Goal: Task Accomplishment & Management: Complete application form

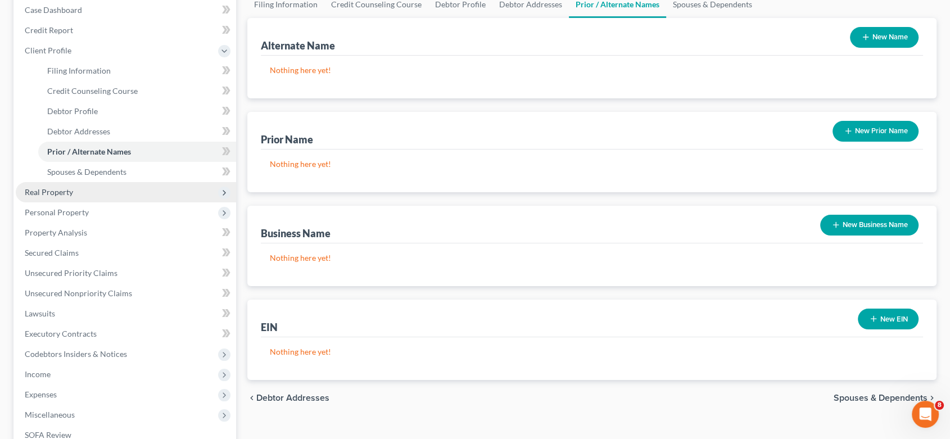
scroll to position [125, 0]
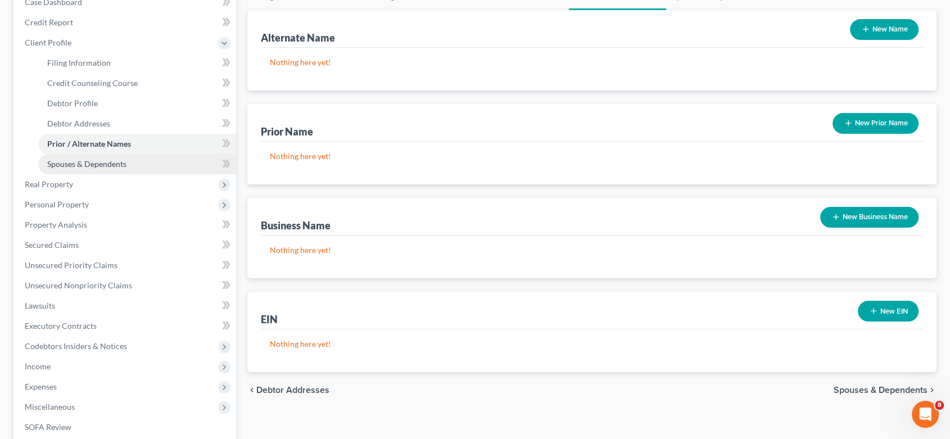
click at [125, 160] on span "Spouses & Dependents" at bounding box center [86, 164] width 79 height 10
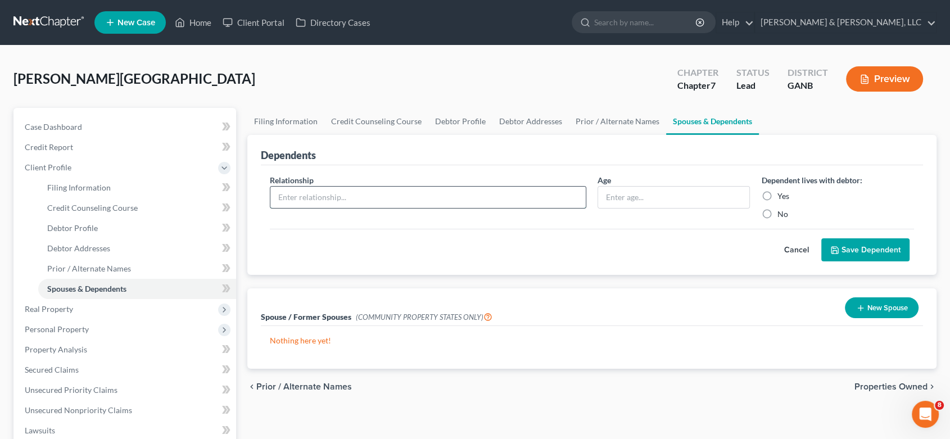
click at [297, 197] on input "text" at bounding box center [427, 197] width 315 height 21
type input "Daughter"
type input "17"
drag, startPoint x: 763, startPoint y: 195, endPoint x: 771, endPoint y: 193, distance: 8.6
click at [777, 195] on label "Yes" at bounding box center [783, 196] width 12 height 11
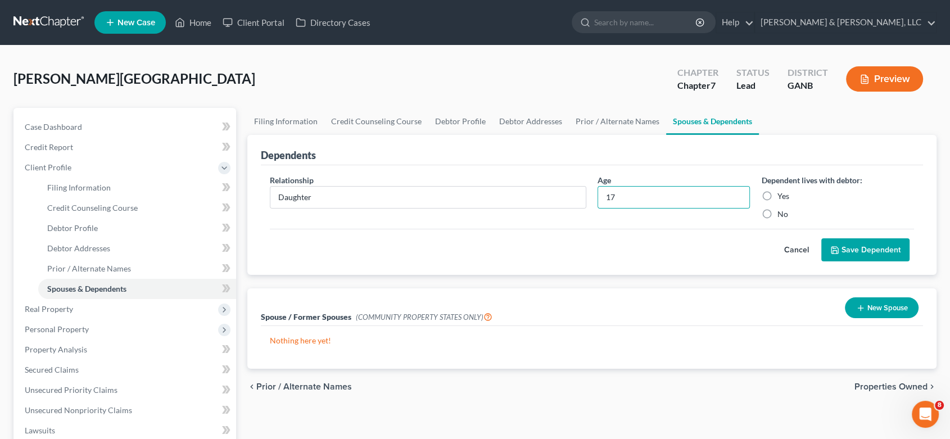
click at [782, 195] on input "Yes" at bounding box center [785, 194] width 7 height 7
radio input "true"
click at [864, 249] on button "Save Dependent" at bounding box center [866, 250] width 88 height 24
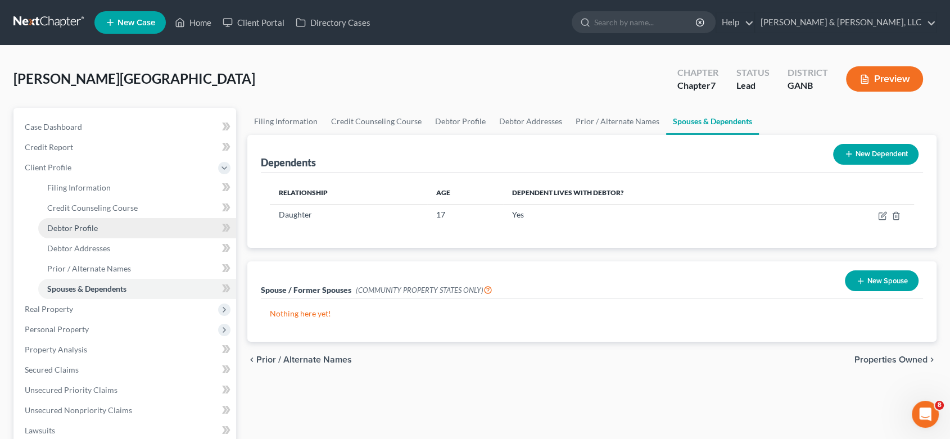
click at [86, 223] on span "Debtor Profile" at bounding box center [72, 228] width 51 height 10
select select "3"
select select "0"
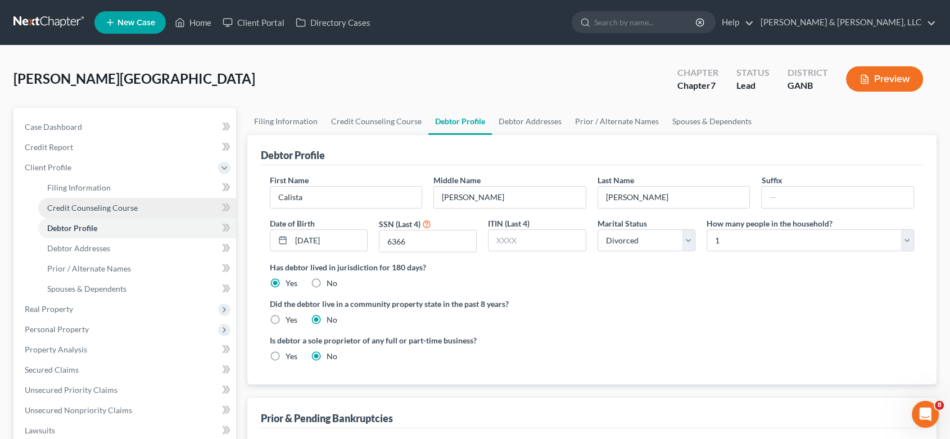
click at [101, 201] on link "Credit Counseling Course" at bounding box center [137, 208] width 198 height 20
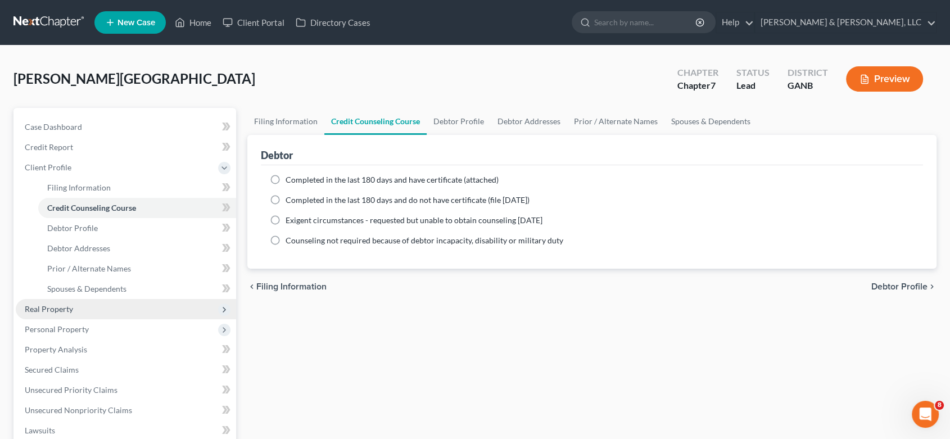
click at [57, 309] on span "Real Property" at bounding box center [49, 309] width 48 height 10
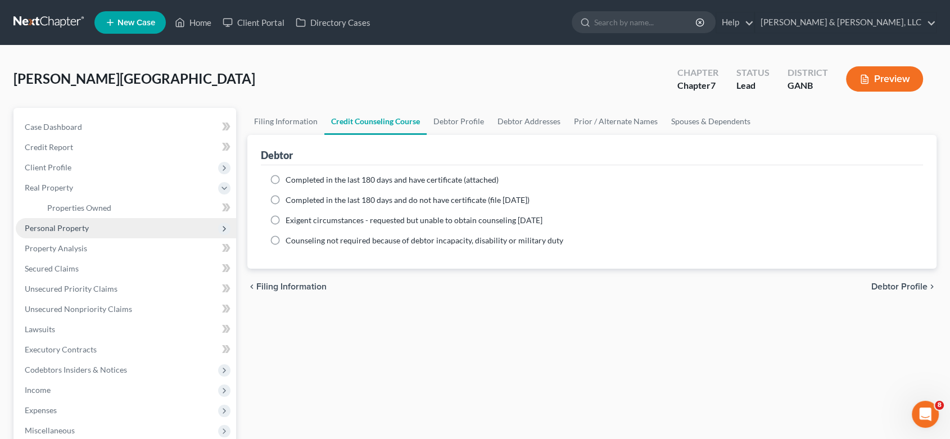
click at [76, 228] on span "Personal Property" at bounding box center [57, 228] width 64 height 10
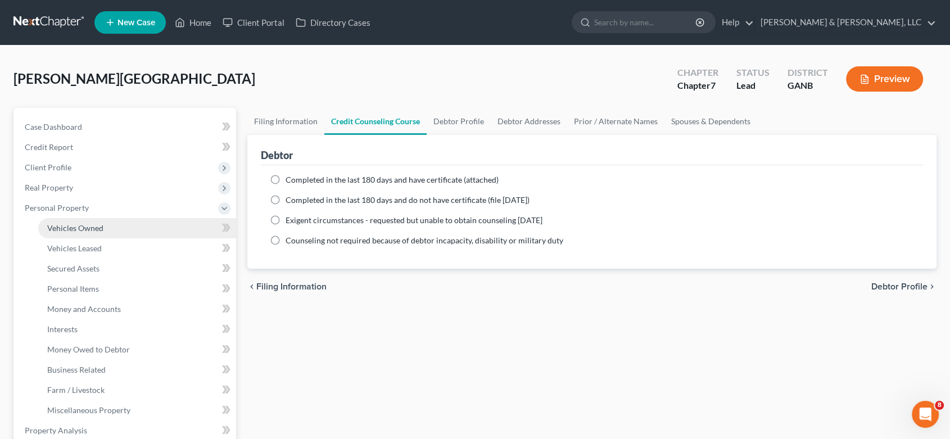
click at [96, 227] on span "Vehicles Owned" at bounding box center [75, 228] width 56 height 10
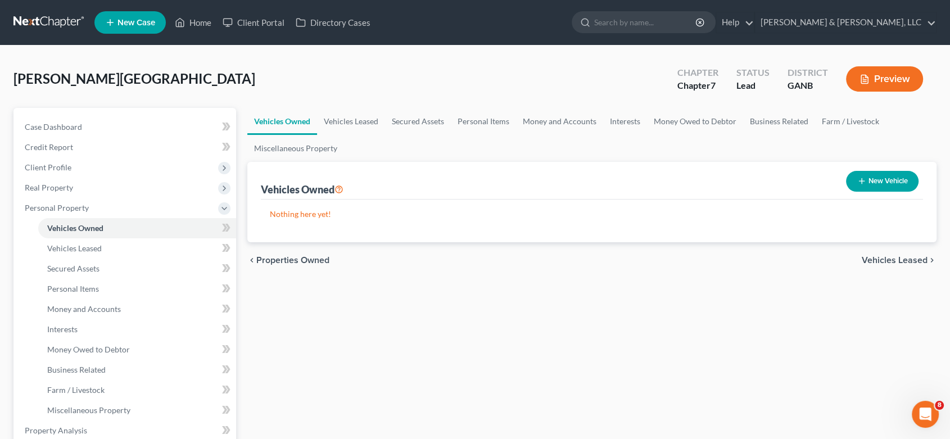
click at [894, 178] on button "New Vehicle" at bounding box center [882, 181] width 73 height 21
select select "0"
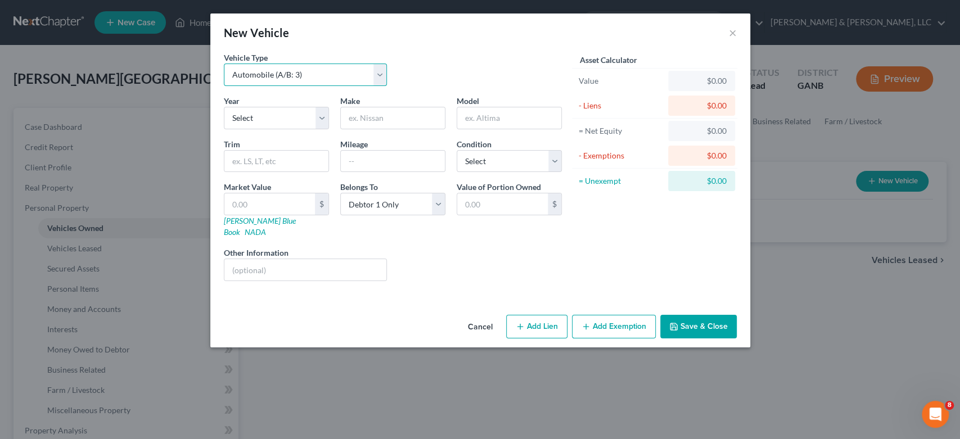
click at [378, 71] on select "Select Automobile (A/B: 3) Truck (A/B: 3) Trailer (A/B: 4) Watercraft (A/B: 4) …" at bounding box center [306, 75] width 164 height 22
click at [224, 64] on select "Select Automobile (A/B: 3) Truck (A/B: 3) Trailer (A/B: 4) Watercraft (A/B: 4) …" at bounding box center [306, 75] width 164 height 22
click at [322, 122] on select "Select 2026 2025 2024 2023 2022 2021 2020 2019 2018 2017 2016 2015 2014 2013 20…" at bounding box center [276, 118] width 105 height 22
select select "9"
click at [224, 107] on select "Select 2026 2025 2024 2023 2022 2021 2020 2019 2018 2017 2016 2015 2014 2013 20…" at bounding box center [276, 118] width 105 height 22
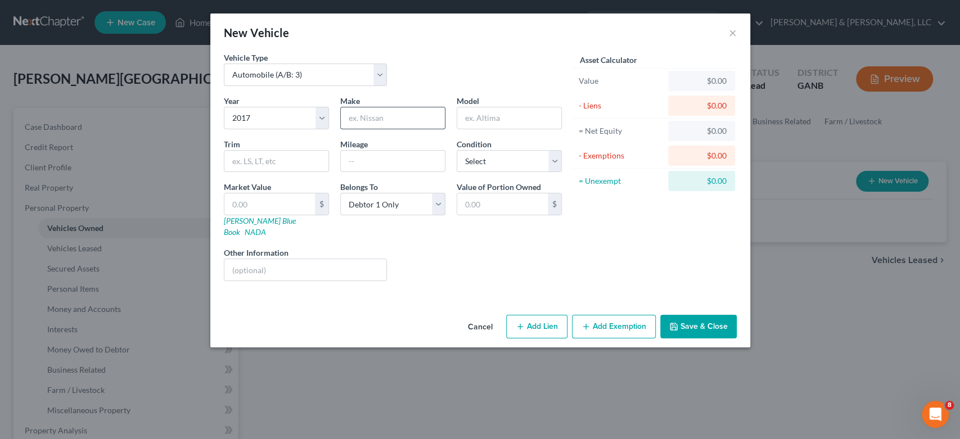
click at [386, 123] on input "text" at bounding box center [393, 117] width 104 height 21
type input "Honda"
type input "CRV"
click at [523, 322] on icon "button" at bounding box center [520, 326] width 9 height 9
select select "0"
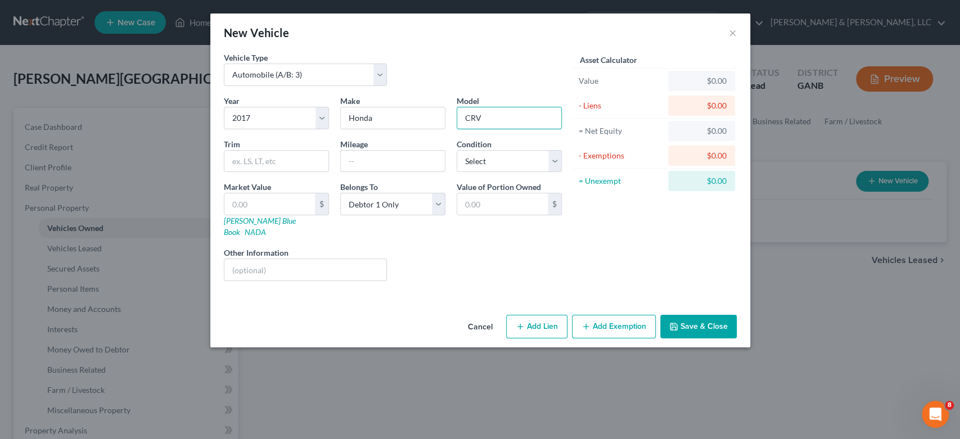
select select "0"
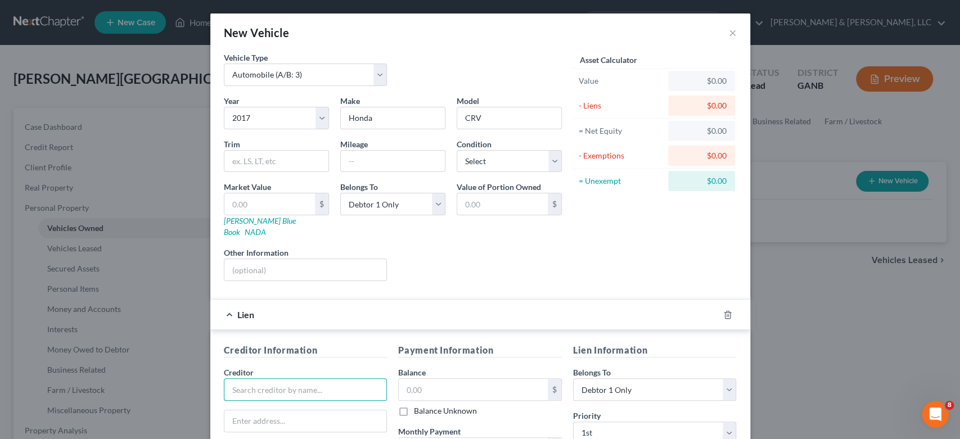
click at [250, 378] on input "text" at bounding box center [306, 389] width 164 height 22
click at [306, 404] on div "Santander Consumer USA, Inc" at bounding box center [291, 409] width 117 height 11
type input "Santander Consumer USA, Inc"
type input "P.O. Box 961245"
type input "Fort Worth"
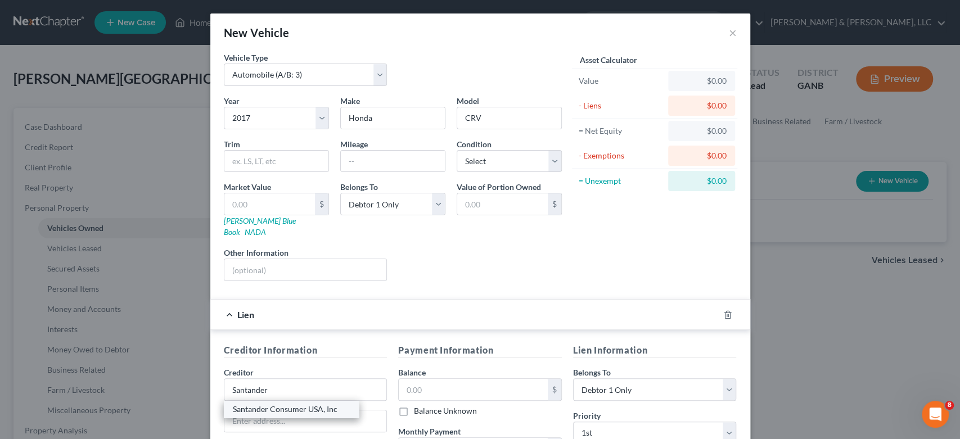
select select "45"
type input "76161-1245"
drag, startPoint x: 453, startPoint y: 379, endPoint x: 458, endPoint y: 375, distance: 6.4
click at [452, 379] on input "text" at bounding box center [473, 389] width 149 height 21
click at [451, 379] on input "20.00" at bounding box center [473, 389] width 149 height 21
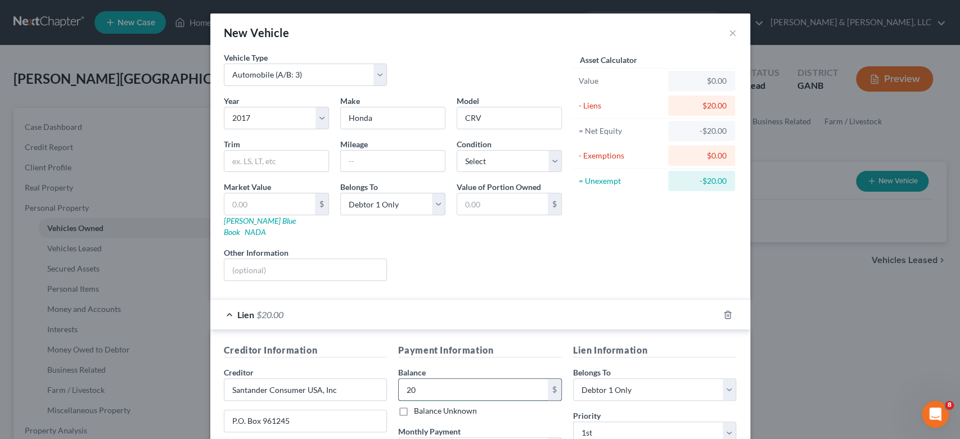
type input "2"
type input "20,000"
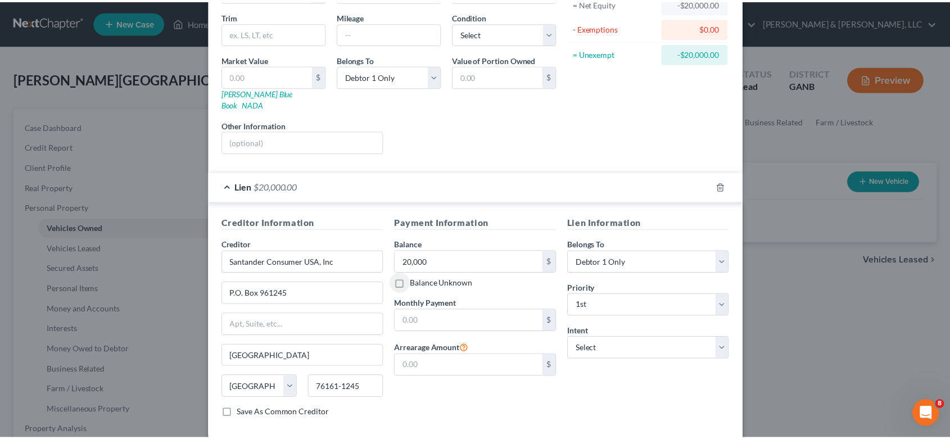
scroll to position [174, 0]
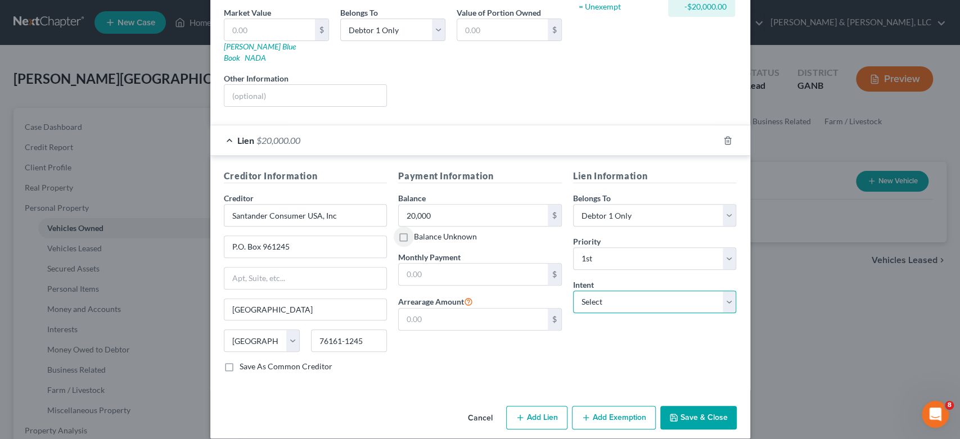
click at [724, 291] on select "Select Surrender Redeem Reaffirm Avoid Other" at bounding box center [655, 302] width 164 height 22
select select "2"
click at [573, 291] on select "Select Surrender Redeem Reaffirm Avoid Other" at bounding box center [655, 302] width 164 height 22
click at [690, 406] on button "Save & Close" at bounding box center [698, 418] width 76 height 24
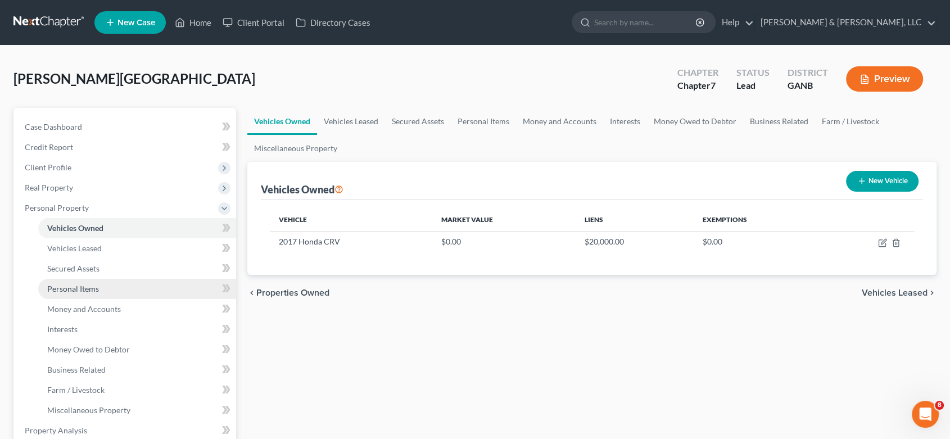
click at [90, 290] on span "Personal Items" at bounding box center [73, 289] width 52 height 10
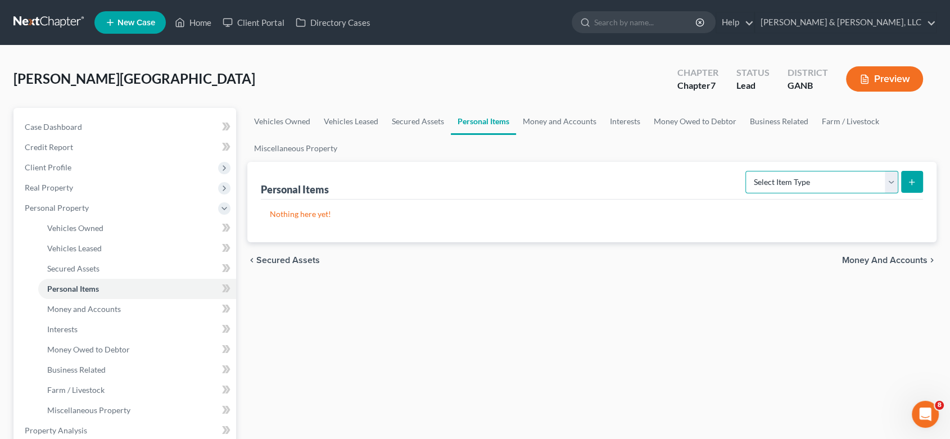
click at [891, 182] on select "Select Item Type Clothing (A/B: 11) Collectibles Of Value (A/B: 8) Electronics …" at bounding box center [822, 182] width 153 height 22
select select "clothing"
click at [747, 171] on select "Select Item Type Clothing (A/B: 11) Collectibles Of Value (A/B: 8) Electronics …" at bounding box center [822, 182] width 153 height 22
click at [913, 184] on icon "submit" at bounding box center [912, 182] width 9 height 9
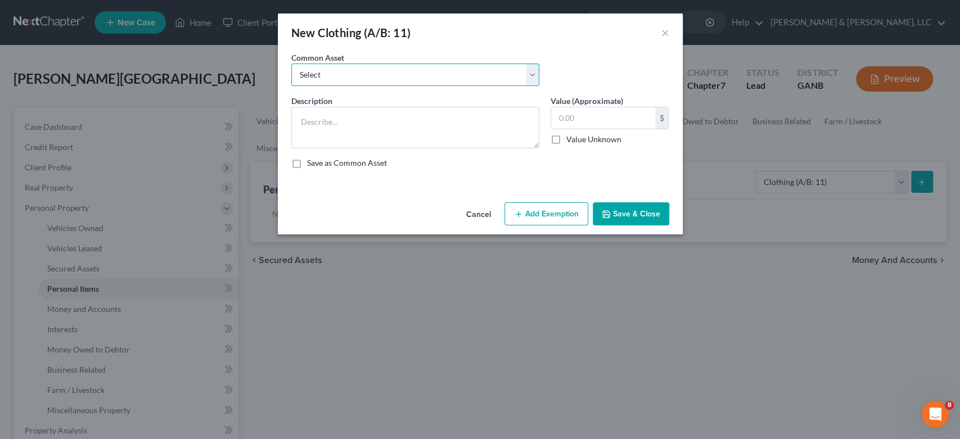
click at [528, 75] on select "Select Misc. Clothing & Apparel" at bounding box center [415, 75] width 248 height 22
select select "0"
click at [291, 64] on select "Select Misc. Clothing & Apparel" at bounding box center [415, 75] width 248 height 22
type textarea "Misc. Clothing & Apparel"
type input "100.00"
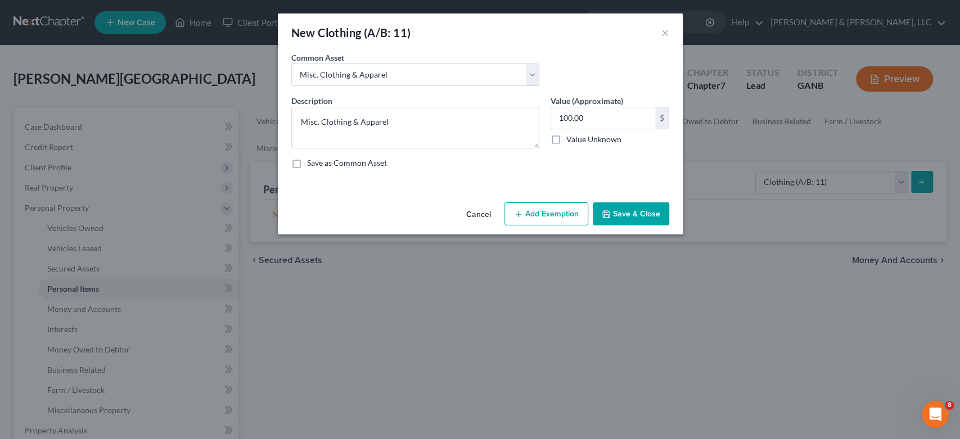
click at [643, 219] on button "Save & Close" at bounding box center [631, 214] width 76 height 24
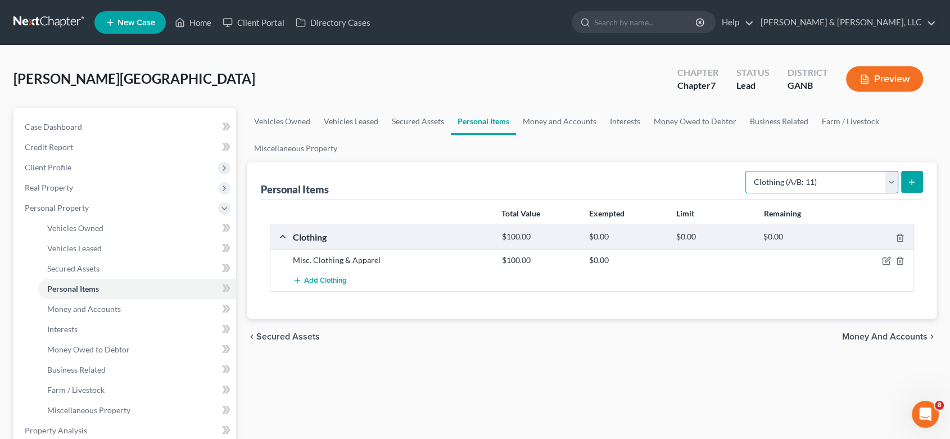
click at [888, 184] on select "Select Item Type Clothing (A/B: 11) Collectibles Of Value (A/B: 8) Electronics …" at bounding box center [822, 182] width 153 height 22
select select "electronics"
click at [747, 171] on select "Select Item Type Clothing (A/B: 11) Collectibles Of Value (A/B: 8) Electronics …" at bounding box center [822, 182] width 153 height 22
click at [913, 180] on icon "submit" at bounding box center [912, 182] width 9 height 9
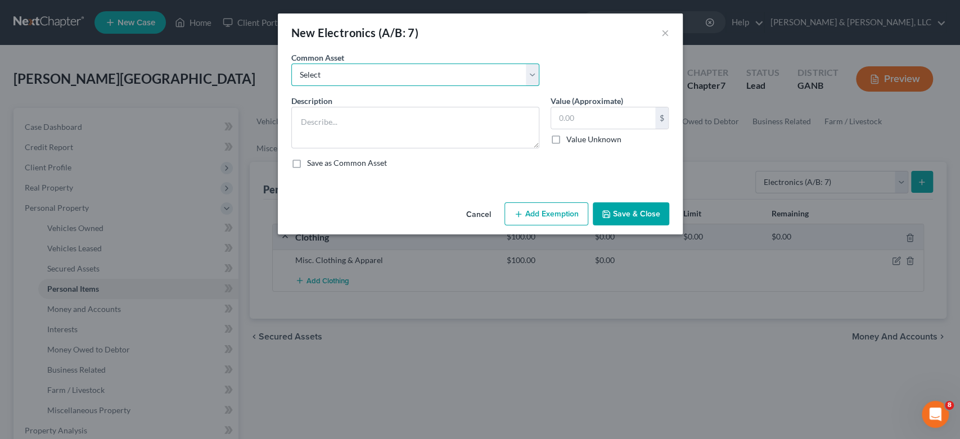
click at [529, 71] on select "Select Misc. Electronics" at bounding box center [415, 75] width 248 height 22
select select "0"
click at [291, 64] on select "Select Misc. Electronics" at bounding box center [415, 75] width 248 height 22
type textarea "Misc. Electronics"
type input "500.00"
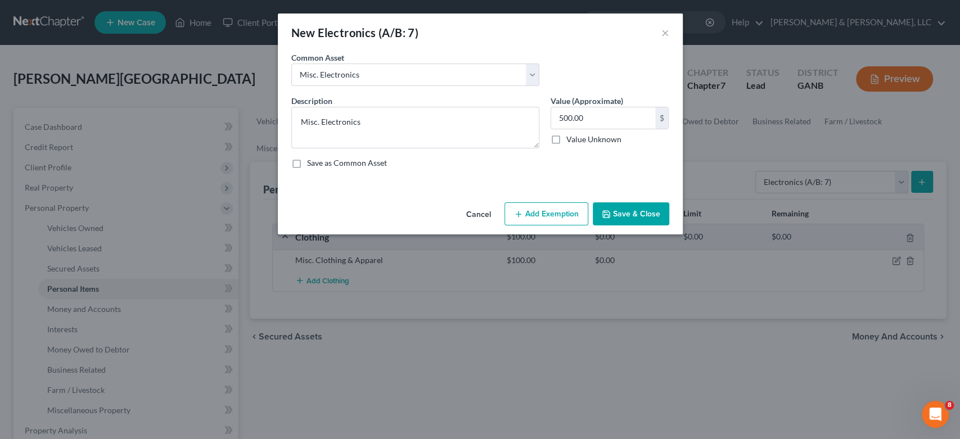
click at [635, 214] on button "Save & Close" at bounding box center [631, 214] width 76 height 24
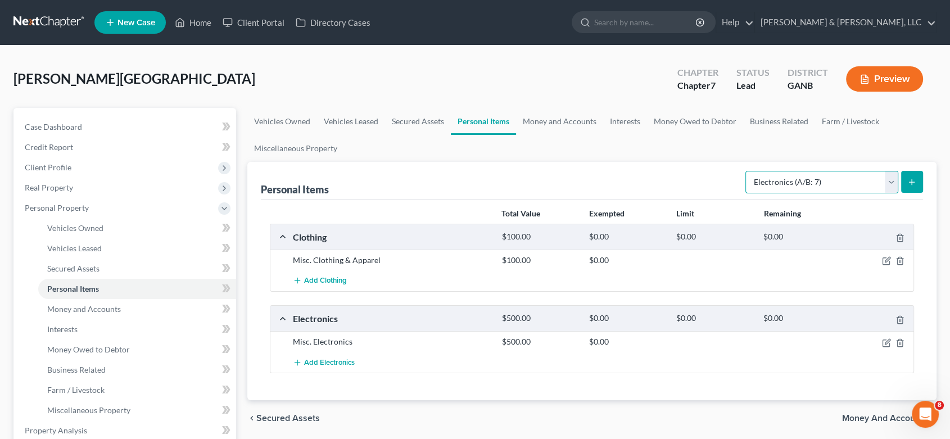
click at [886, 179] on select "Select Item Type Clothing (A/B: 11) Collectibles Of Value (A/B: 8) Electronics …" at bounding box center [822, 182] width 153 height 22
select select "household_goods"
click at [747, 171] on select "Select Item Type Clothing (A/B: 11) Collectibles Of Value (A/B: 8) Electronics …" at bounding box center [822, 182] width 153 height 22
click at [908, 180] on icon "submit" at bounding box center [912, 182] width 9 height 9
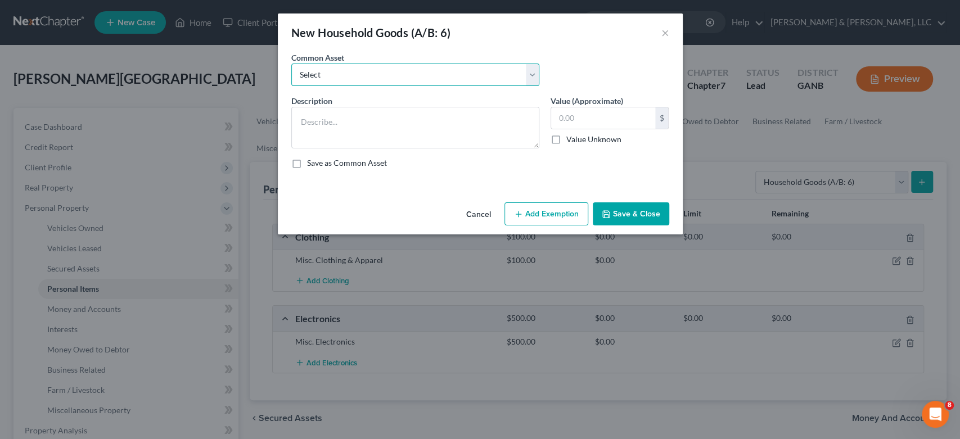
click at [532, 76] on select "Select Misc. Household Goods and Furniture" at bounding box center [415, 75] width 248 height 22
select select "0"
click at [291, 64] on select "Select Misc. Household Goods and Furniture" at bounding box center [415, 75] width 248 height 22
type textarea "Misc. Household Goods and Furniture"
type input "2,500.00"
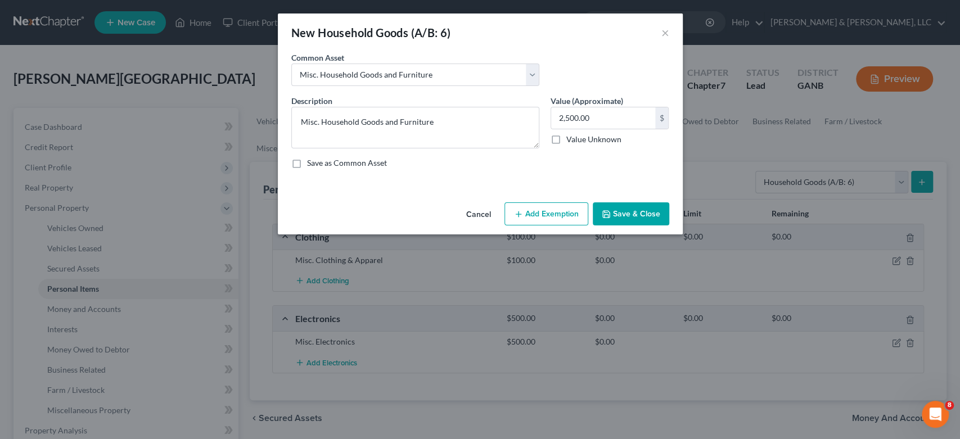
click at [633, 213] on button "Save & Close" at bounding box center [631, 214] width 76 height 24
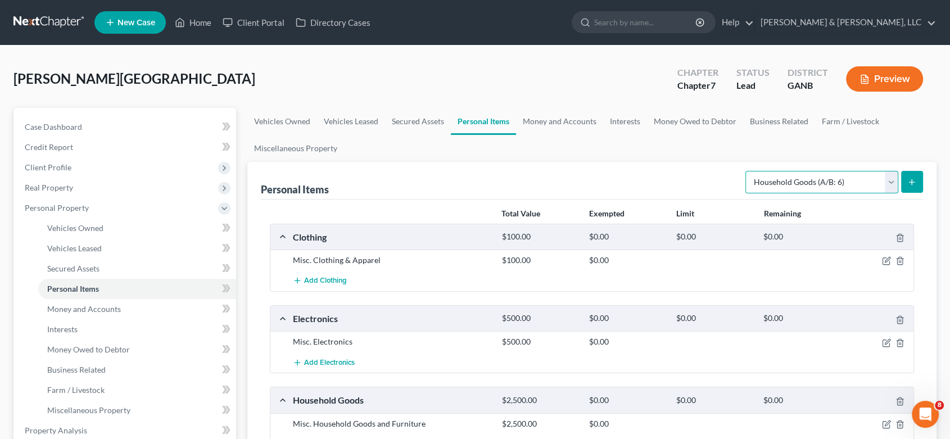
click at [890, 181] on select "Select Item Type Clothing (A/B: 11) Collectibles Of Value (A/B: 8) Electronics …" at bounding box center [822, 182] width 153 height 22
select select "jewelry"
click at [747, 171] on select "Select Item Type Clothing (A/B: 11) Collectibles Of Value (A/B: 8) Electronics …" at bounding box center [822, 182] width 153 height 22
drag, startPoint x: 912, startPoint y: 179, endPoint x: 775, endPoint y: 121, distance: 148.7
click at [851, 150] on ui-view "Vehicles Owned Vehicles Leased Secured Assets Personal Items Money and Accounts…" at bounding box center [592, 313] width 690 height 410
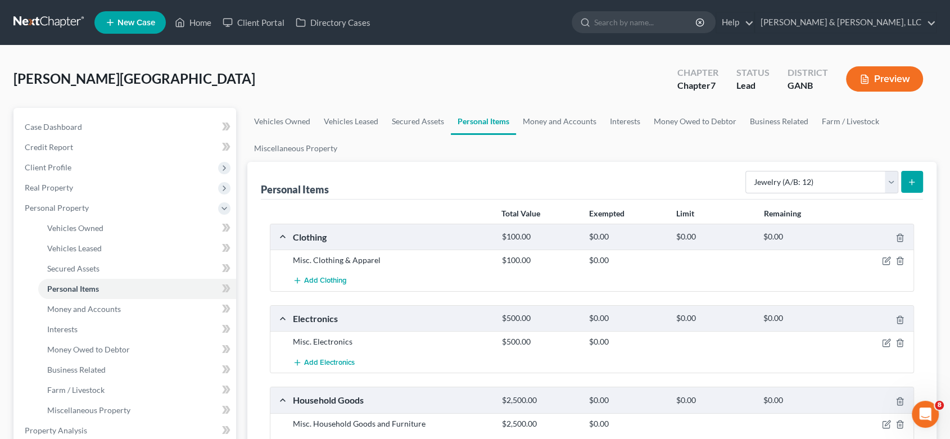
click at [917, 177] on button "submit" at bounding box center [912, 182] width 22 height 22
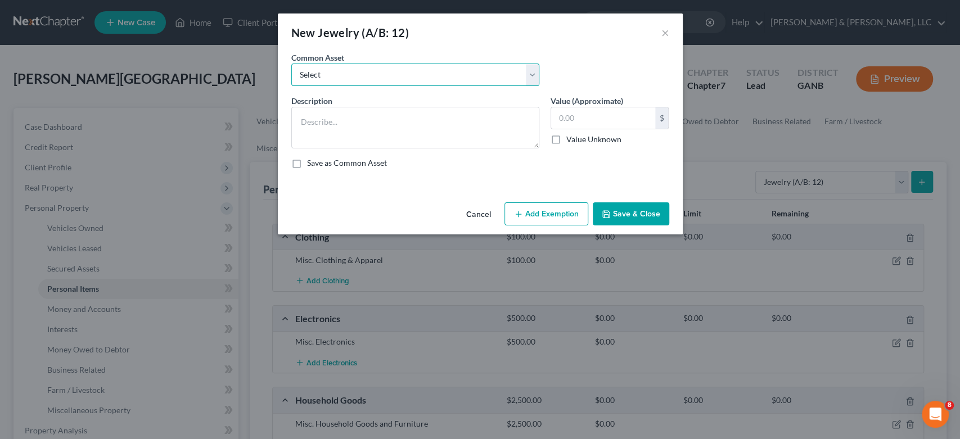
click at [530, 72] on select "Select Misc Jewelry" at bounding box center [415, 75] width 248 height 22
select select "0"
click at [291, 64] on select "Select Misc Jewelry" at bounding box center [415, 75] width 248 height 22
type textarea "Misc Jewelry"
type input "500.00"
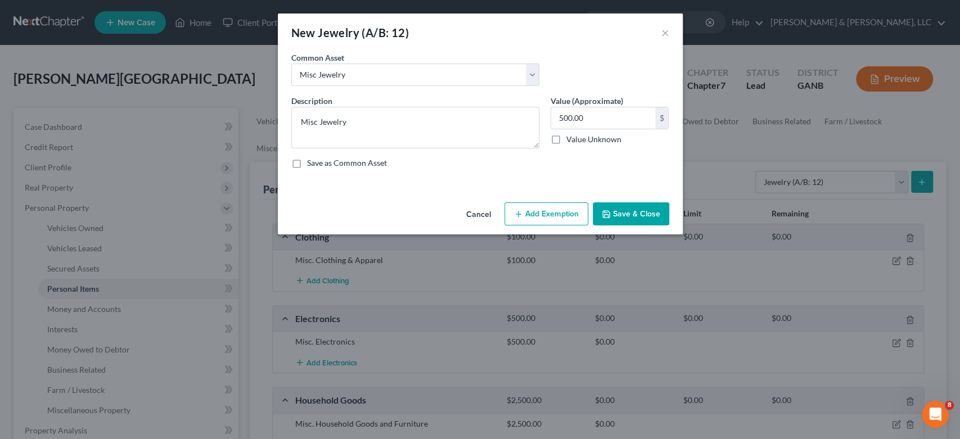
click at [627, 212] on button "Save & Close" at bounding box center [631, 214] width 76 height 24
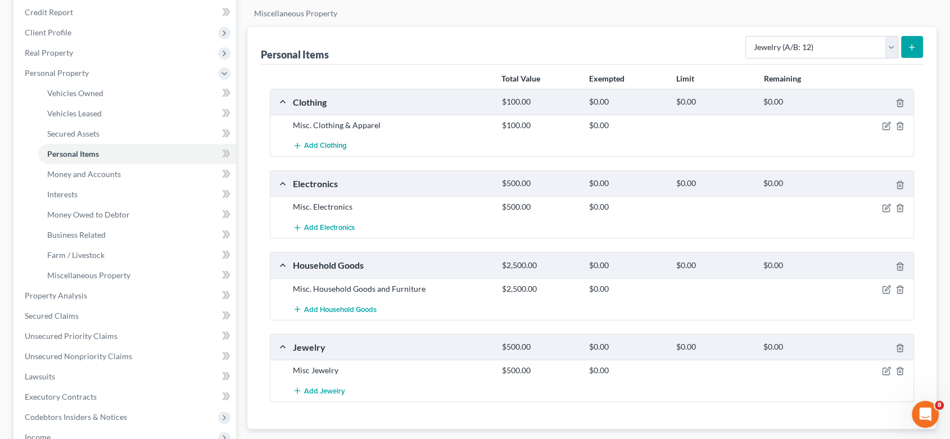
scroll to position [187, 0]
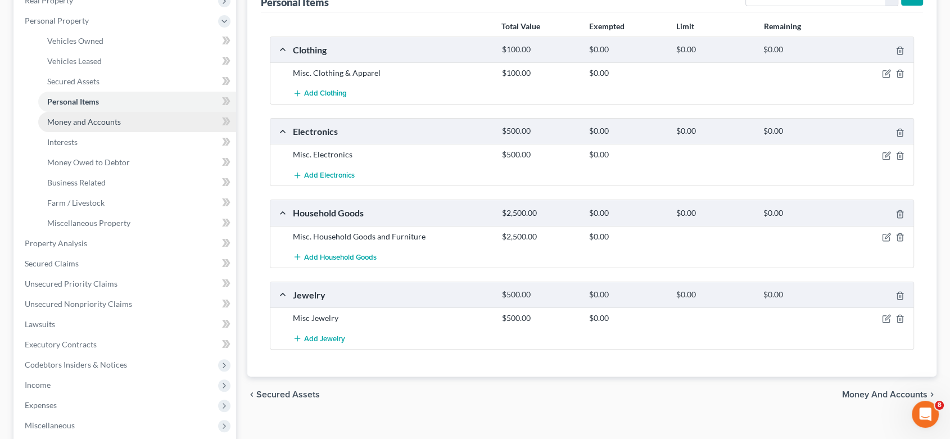
click at [99, 121] on span "Money and Accounts" at bounding box center [84, 122] width 74 height 10
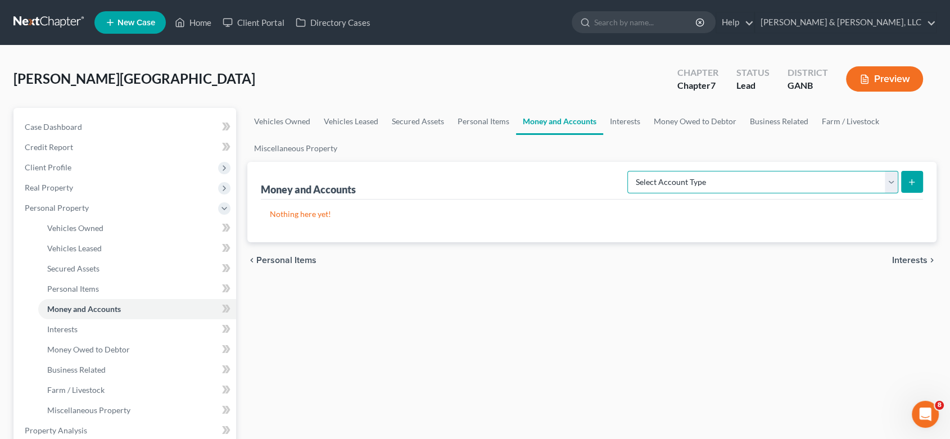
click at [887, 179] on select "Select Account Type Brokerage (A/B: 18, SOFA: 20) Cash on Hand (A/B: 16) Certif…" at bounding box center [763, 182] width 271 height 22
select select "checking"
click at [630, 171] on select "Select Account Type Brokerage (A/B: 18, SOFA: 20) Cash on Hand (A/B: 16) Certif…" at bounding box center [763, 182] width 271 height 22
click at [913, 180] on icon "submit" at bounding box center [912, 182] width 9 height 9
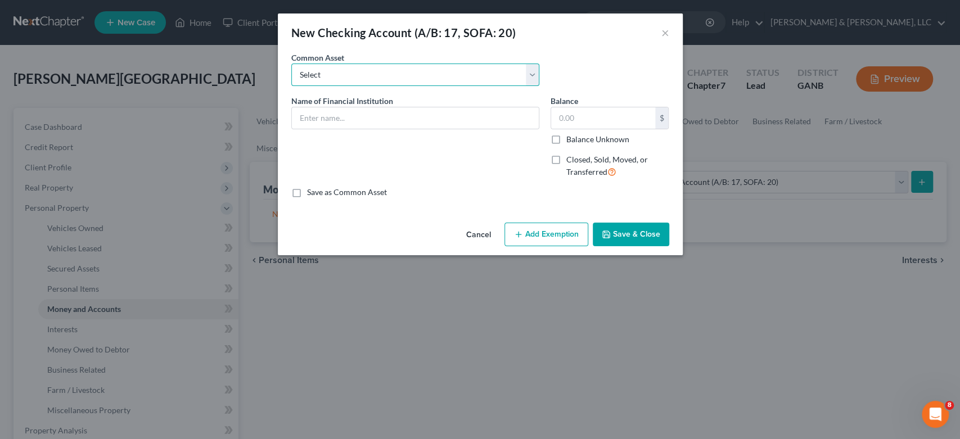
click at [307, 77] on select "Select Bank Account Regions Bank Bank of America Checking Account" at bounding box center [415, 75] width 248 height 22
select select "3"
click at [291, 64] on select "Select Bank Account Regions Bank Bank of America Checking Account" at bounding box center [415, 75] width 248 height 22
type input "Checking Account"
type input "200.00"
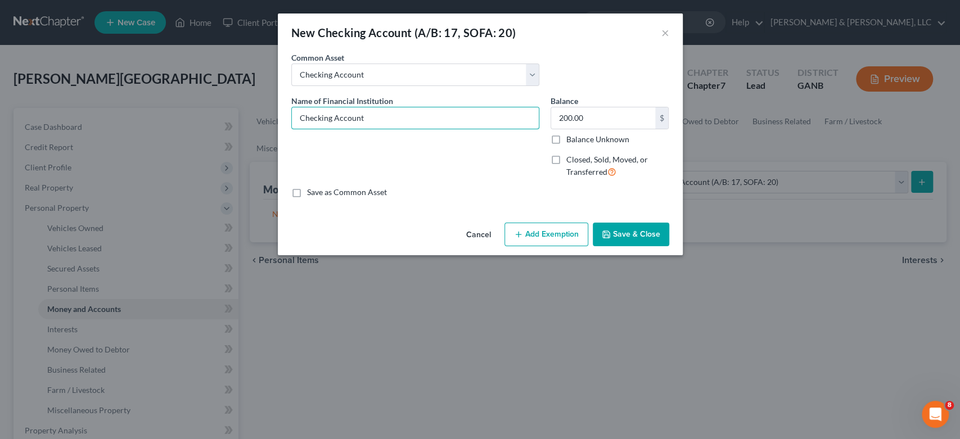
drag, startPoint x: 391, startPoint y: 119, endPoint x: 101, endPoint y: 131, distance: 291.0
click at [80, 134] on div "New Checking Account (A/B: 17, SOFA: 20) × An exemption set must first be selec…" at bounding box center [480, 219] width 960 height 439
click at [325, 119] on input "Family savings" at bounding box center [415, 117] width 247 height 21
click at [324, 118] on input "Family savings" at bounding box center [415, 117] width 247 height 21
click at [330, 116] on input "Family savings" at bounding box center [415, 117] width 247 height 21
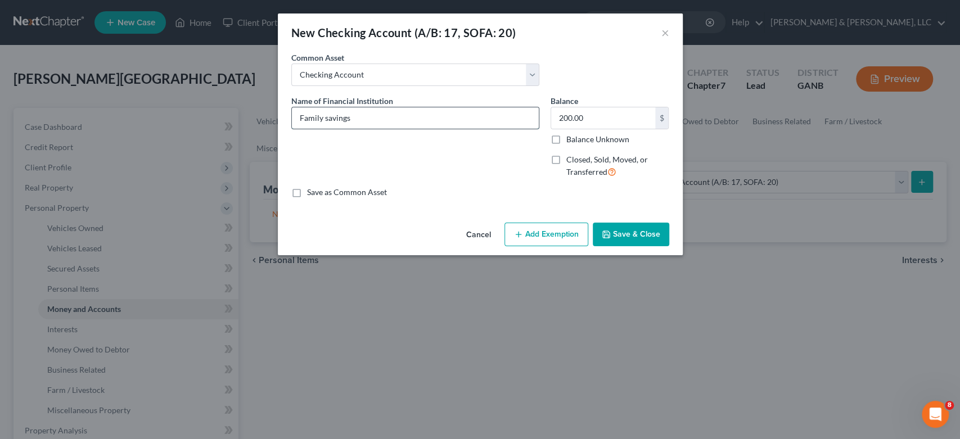
drag, startPoint x: 327, startPoint y: 120, endPoint x: 333, endPoint y: 111, distance: 11.1
click at [328, 119] on input "Family savings" at bounding box center [415, 117] width 247 height 21
type input "Family Savings"
click at [621, 234] on button "Save & Close" at bounding box center [631, 235] width 76 height 24
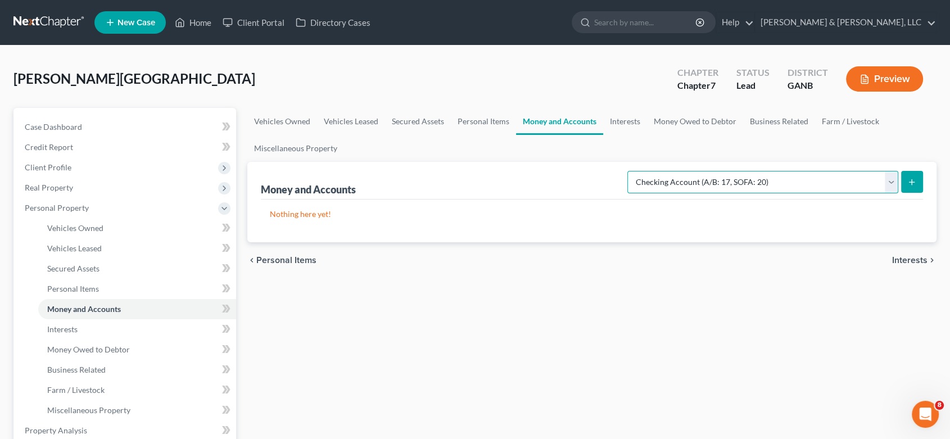
click at [887, 183] on select "Select Account Type Brokerage (A/B: 18, SOFA: 20) Cash on Hand (A/B: 16) Certif…" at bounding box center [763, 182] width 271 height 22
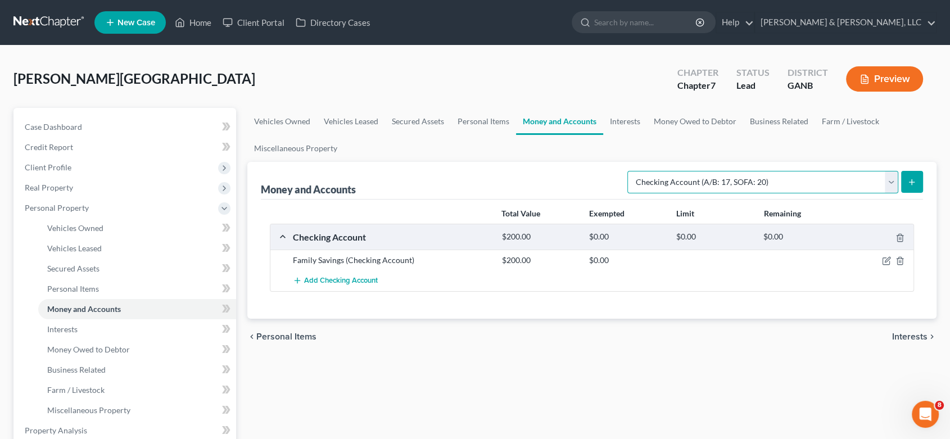
select select "savings"
click at [630, 171] on select "Select Account Type Brokerage (A/B: 18, SOFA: 20) Cash on Hand (A/B: 16) Certif…" at bounding box center [763, 182] width 271 height 22
click at [911, 179] on icon "submit" at bounding box center [912, 182] width 9 height 9
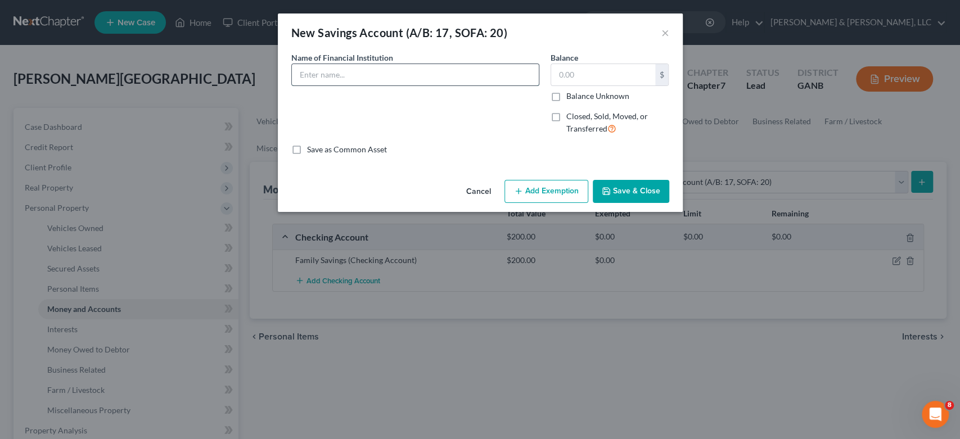
click at [428, 79] on input "text" at bounding box center [415, 74] width 247 height 21
type input "D"
type input "Family Savings"
click at [628, 193] on button "Save & Close" at bounding box center [631, 192] width 76 height 24
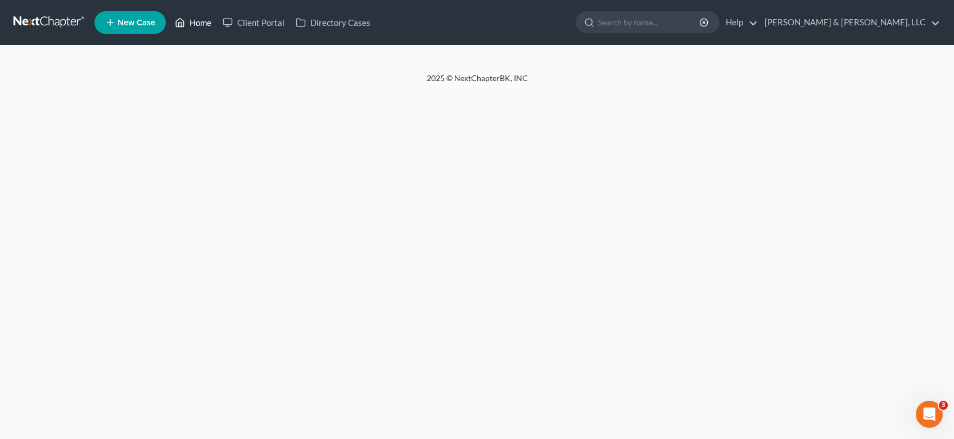
click at [210, 21] on link "Home" at bounding box center [193, 22] width 48 height 20
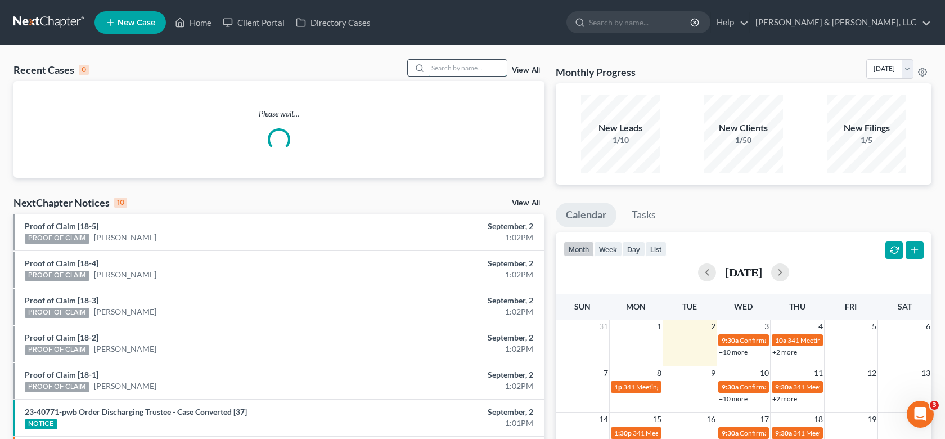
drag, startPoint x: 466, startPoint y: 67, endPoint x: 504, endPoint y: 55, distance: 39.5
click at [467, 66] on input "search" at bounding box center [467, 68] width 79 height 16
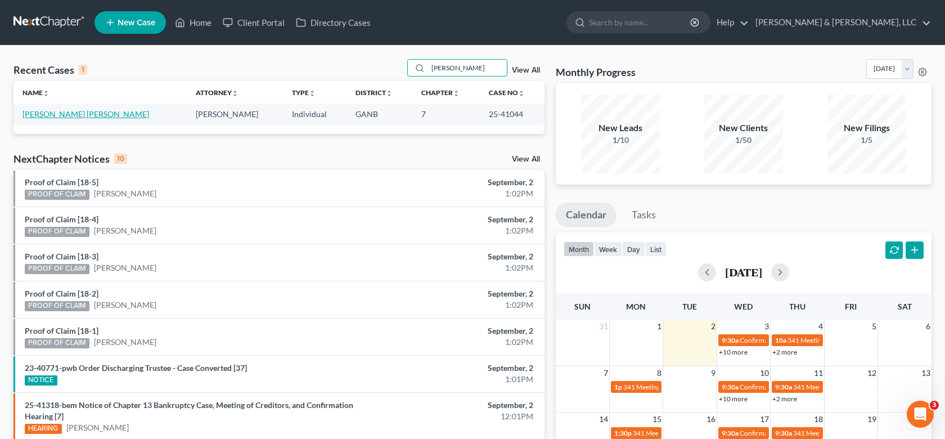
type input "Soto"
click at [65, 114] on link "[PERSON_NAME] [PERSON_NAME]" at bounding box center [85, 114] width 127 height 10
click at [65, 113] on link "[PERSON_NAME] [PERSON_NAME]" at bounding box center [85, 114] width 127 height 10
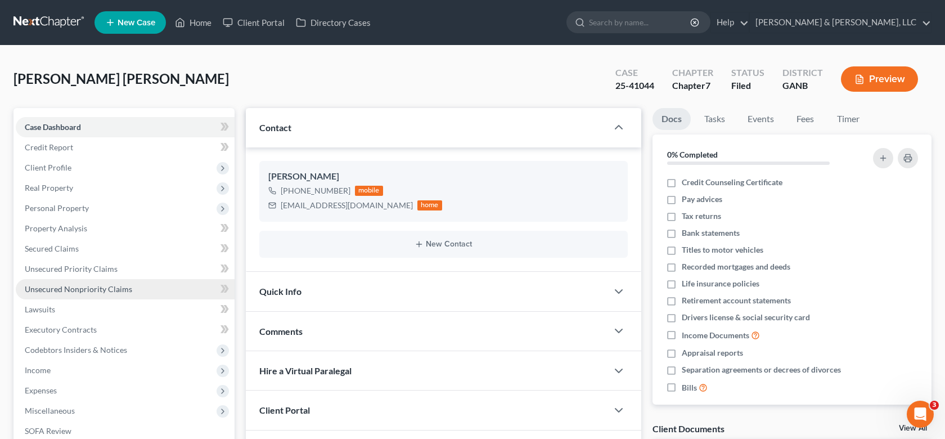
click at [53, 285] on span "Unsecured Nonpriority Claims" at bounding box center [78, 289] width 107 height 10
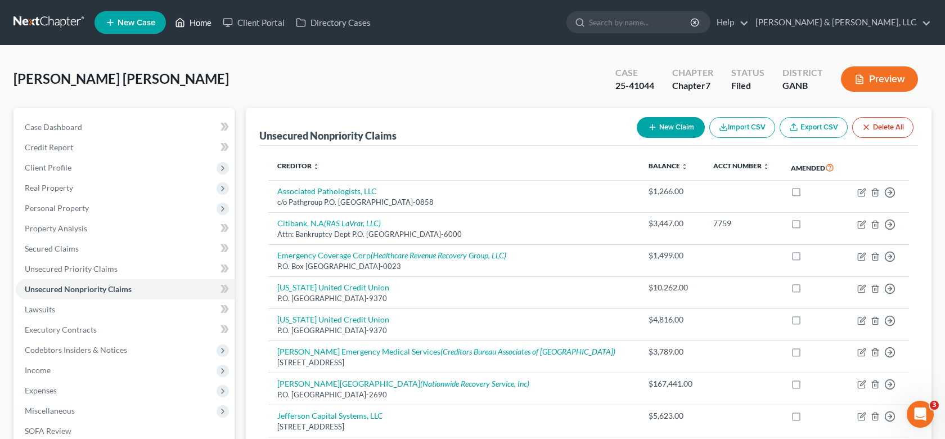
click at [191, 19] on link "Home" at bounding box center [193, 22] width 48 height 20
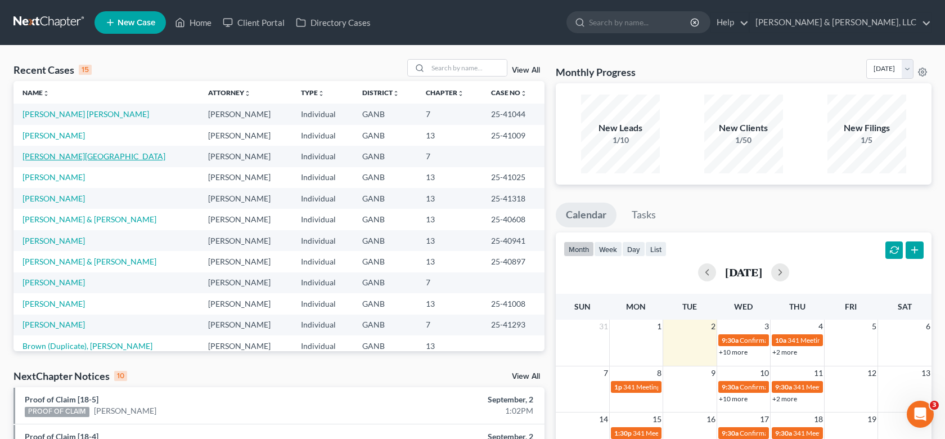
click at [54, 152] on link "[PERSON_NAME][GEOGRAPHIC_DATA]" at bounding box center [93, 156] width 143 height 10
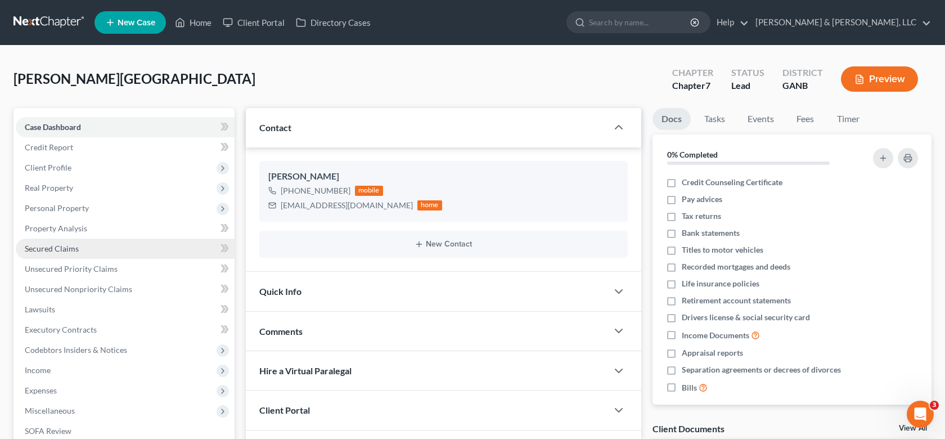
click at [73, 247] on span "Secured Claims" at bounding box center [52, 248] width 54 height 10
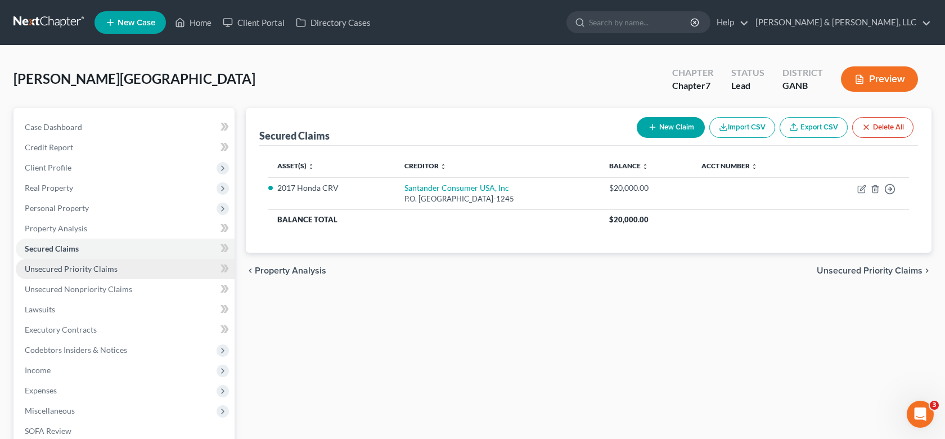
click at [86, 268] on span "Unsecured Priority Claims" at bounding box center [71, 269] width 93 height 10
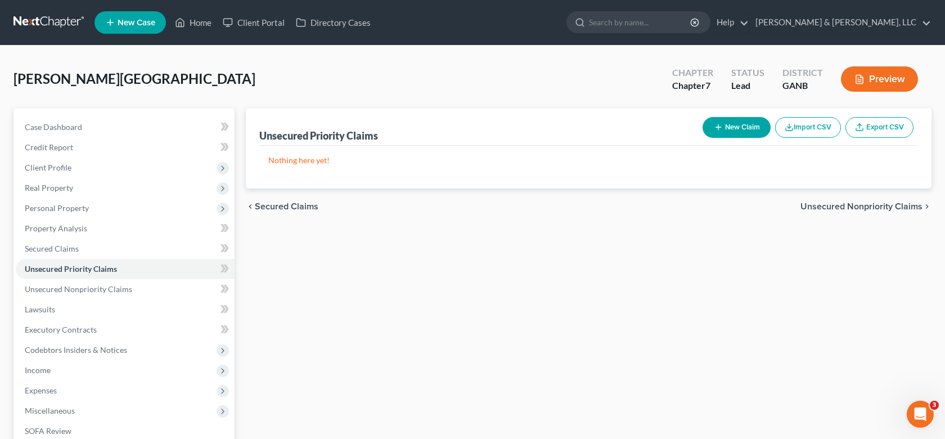
click at [743, 125] on button "New Claim" at bounding box center [736, 127] width 68 height 21
select select "0"
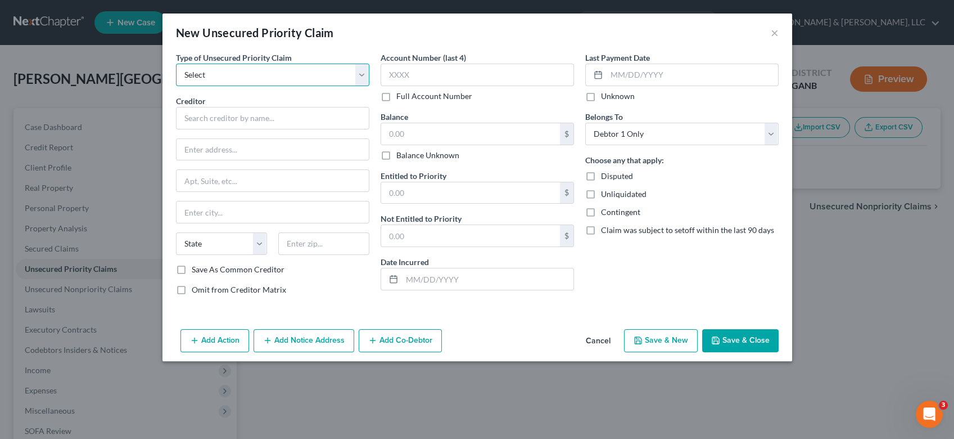
click at [359, 71] on select "Select Taxes & Other Government Units Domestic Support Obligations Extensions o…" at bounding box center [272, 75] width 193 height 22
select select "0"
click at [176, 64] on select "Select Taxes & Other Government Units Domestic Support Obligations Extensions o…" at bounding box center [272, 75] width 193 height 22
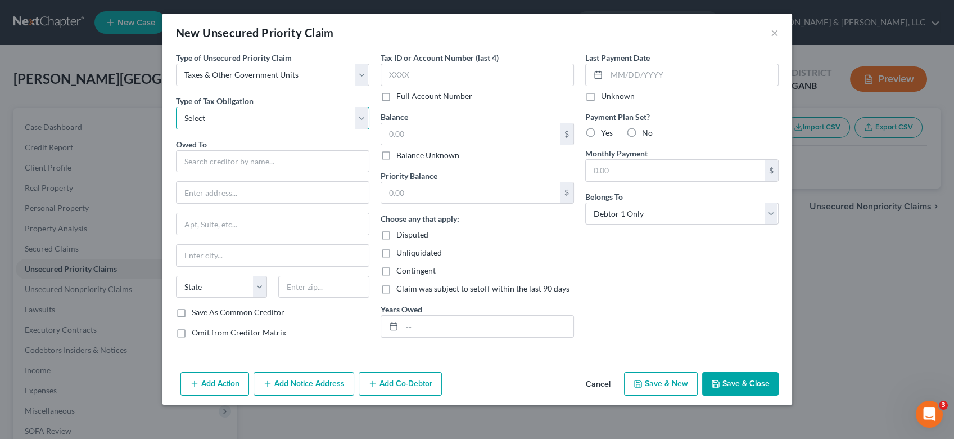
click at [362, 118] on select "Select Federal City State Franchise Tax Board Other" at bounding box center [272, 118] width 193 height 22
select select "0"
click at [176, 107] on select "Select Federal City State Franchise Tax Board Other" at bounding box center [272, 118] width 193 height 22
drag, startPoint x: 210, startPoint y: 157, endPoint x: 224, endPoint y: 161, distance: 14.5
click at [211, 158] on input "text" at bounding box center [272, 161] width 193 height 22
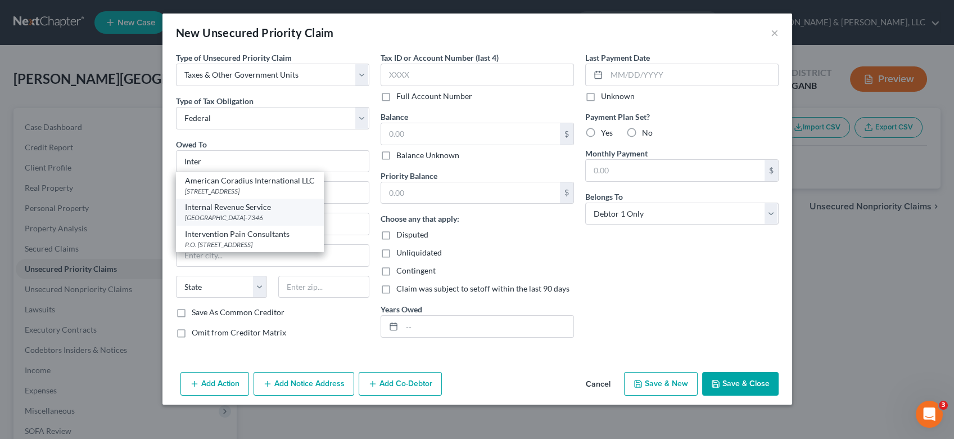
click at [281, 215] on div "PO Box 7346, Philadelphia, PA 19101-7346" at bounding box center [250, 218] width 130 height 10
type input "Internal Revenue Service"
type input "PO Box 7346"
type input "Philadelphia"
select select "39"
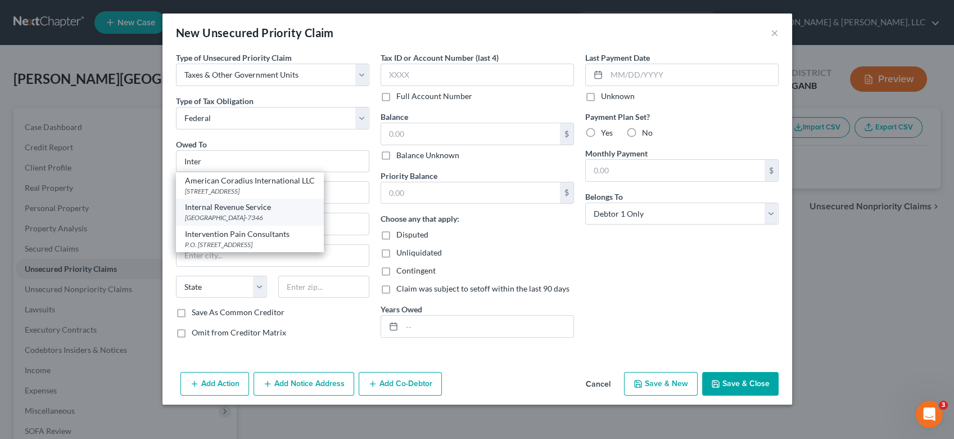
type input "19101-7346"
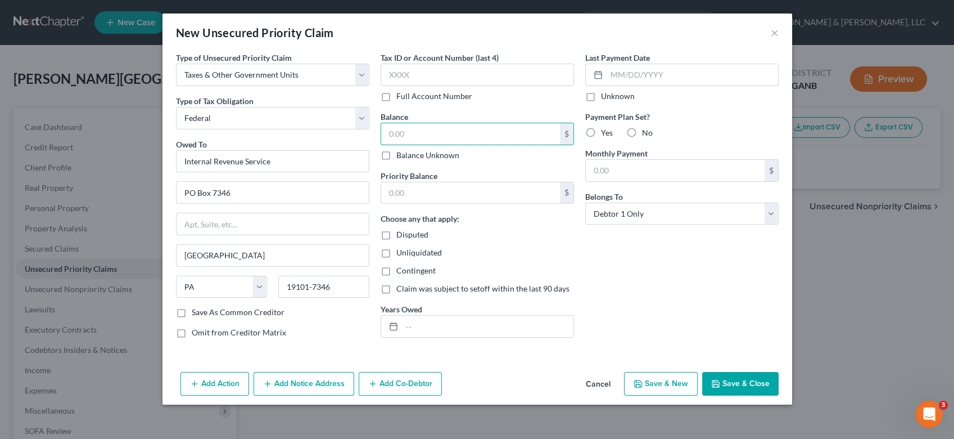
drag, startPoint x: 435, startPoint y: 138, endPoint x: 472, endPoint y: 116, distance: 43.9
click at [435, 137] on input "text" at bounding box center [470, 133] width 179 height 21
type input "0.00"
click at [459, 192] on input "text" at bounding box center [470, 192] width 179 height 21
click at [448, 188] on input "text" at bounding box center [470, 192] width 179 height 21
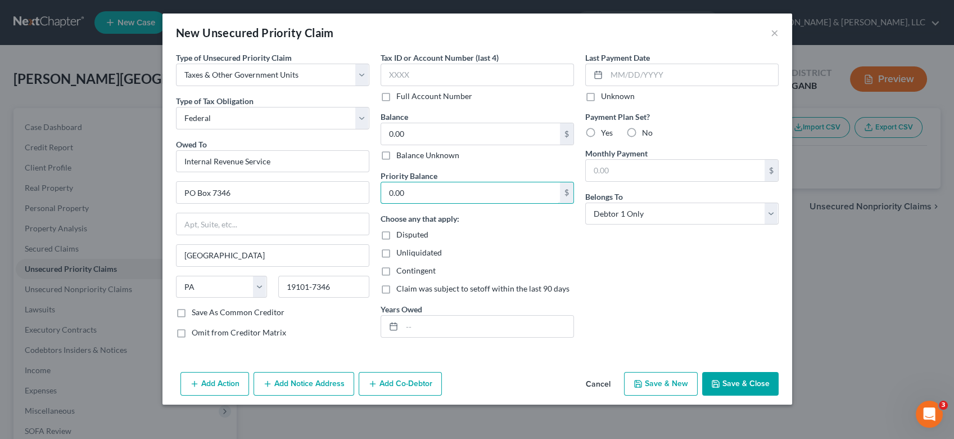
type input "0.00"
click at [672, 383] on button "Save & New" at bounding box center [661, 384] width 74 height 24
select select "0"
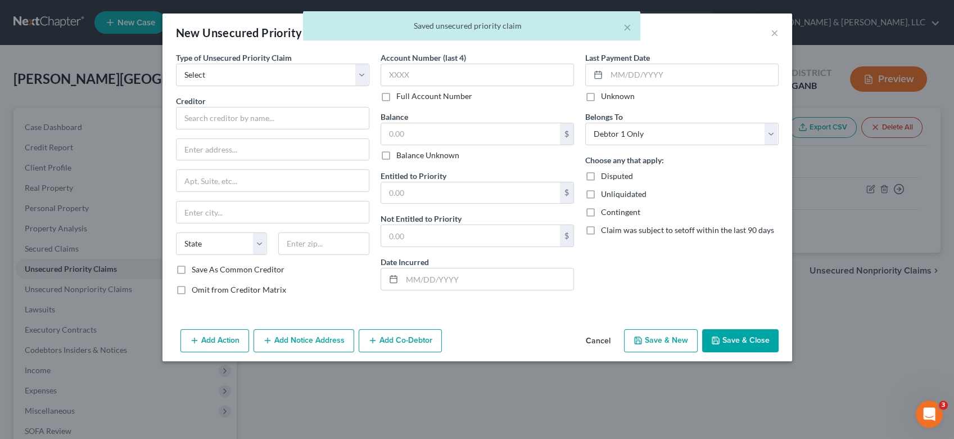
type input "0"
type input "0.00"
click at [364, 75] on select "Select Taxes & Other Government Units Domestic Support Obligations Extensions o…" at bounding box center [272, 75] width 193 height 22
select select "0"
click at [176, 64] on select "Select Taxes & Other Government Units Domestic Support Obligations Extensions o…" at bounding box center [272, 75] width 193 height 22
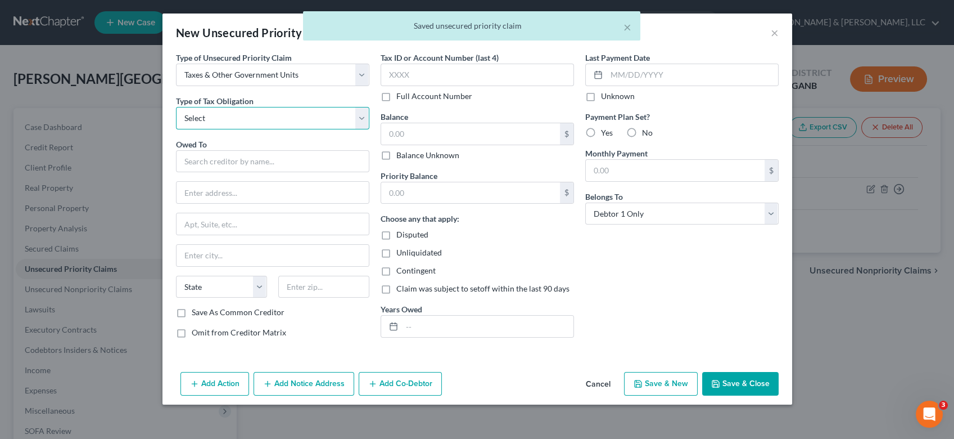
drag, startPoint x: 359, startPoint y: 118, endPoint x: 336, endPoint y: 124, distance: 23.9
click at [359, 118] on select "Select Federal City State Franchise Tax Board Other" at bounding box center [272, 118] width 193 height 22
select select "2"
click at [176, 107] on select "Select Federal City State Franchise Tax Board Other" at bounding box center [272, 118] width 193 height 22
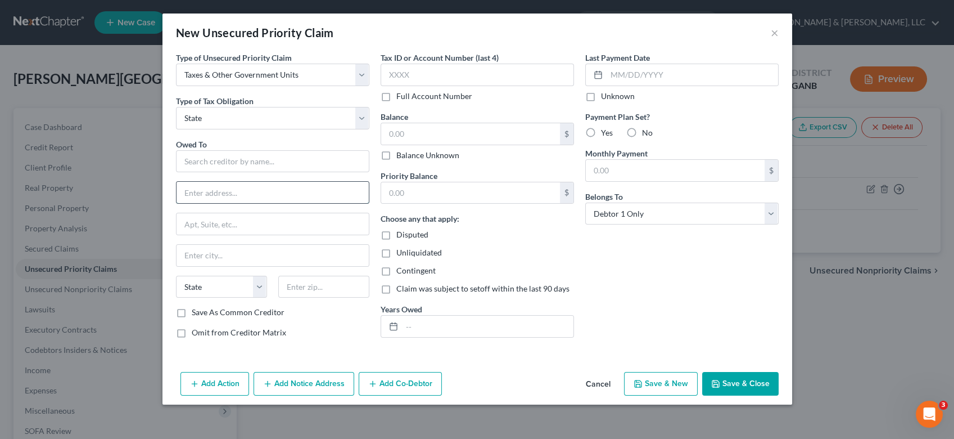
click at [211, 200] on input "text" at bounding box center [273, 192] width 192 height 21
click at [202, 164] on input "text" at bounding box center [272, 161] width 193 height 22
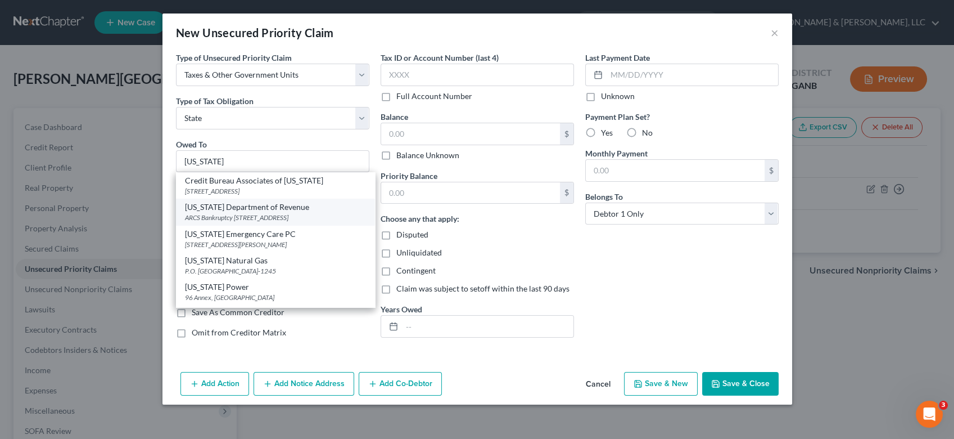
click at [252, 211] on div "Georgia Department of Revenue" at bounding box center [275, 206] width 181 height 11
type input "Georgia Department of Revenue"
type input "ARCS Bankruptcy"
type input "1800 Century Blvd NE Ste 9100"
type input "Atlanta"
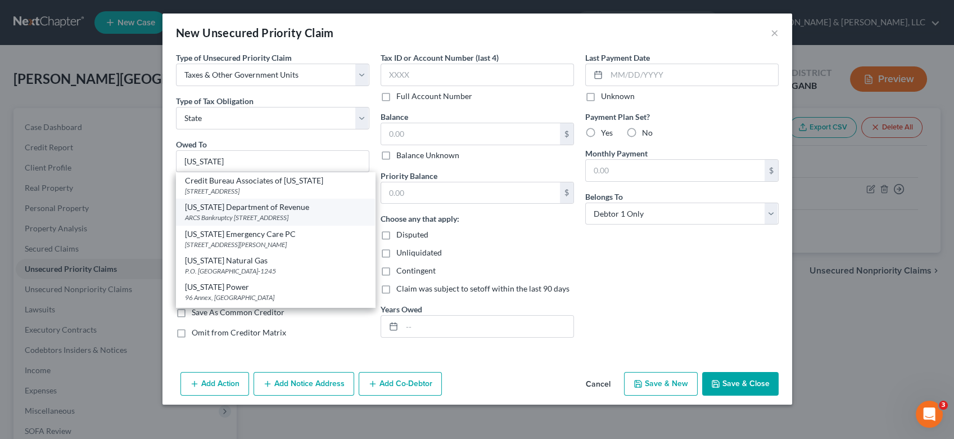
select select "10"
type input "30345-3202"
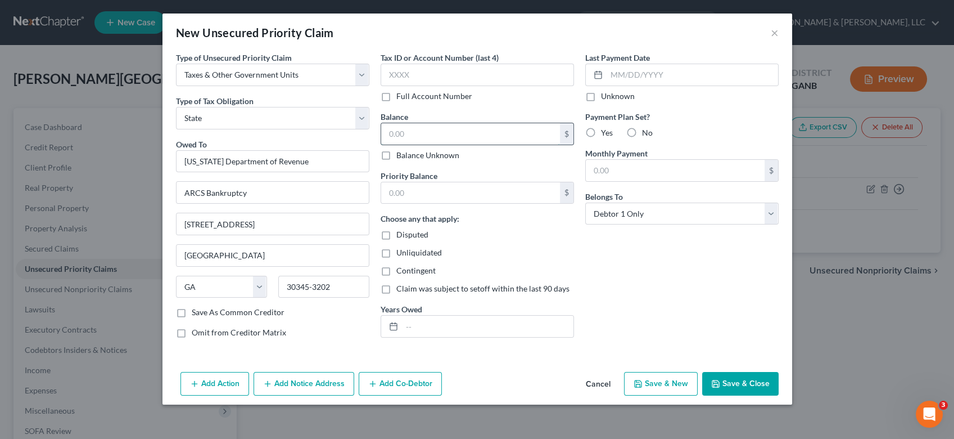
click at [438, 134] on input "text" at bounding box center [470, 133] width 179 height 21
type input "0.00"
click at [435, 194] on input "text" at bounding box center [470, 192] width 179 height 21
click at [735, 385] on button "Save & Close" at bounding box center [740, 384] width 76 height 24
type input "0"
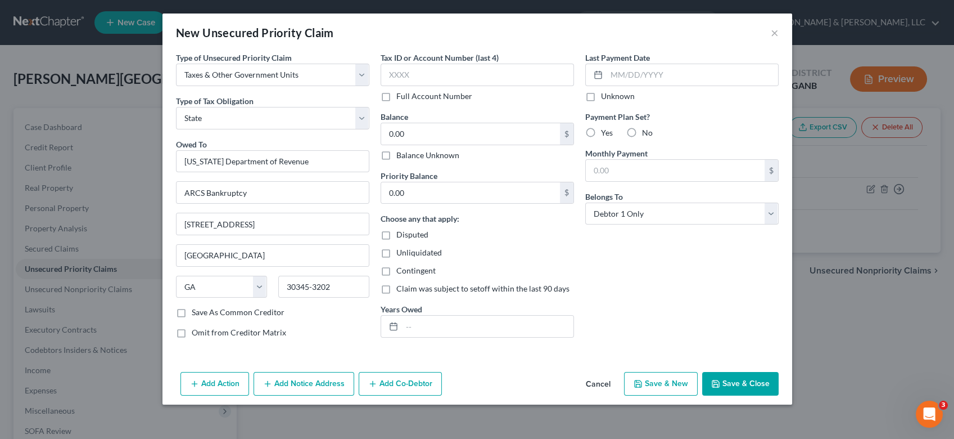
type input "0.00"
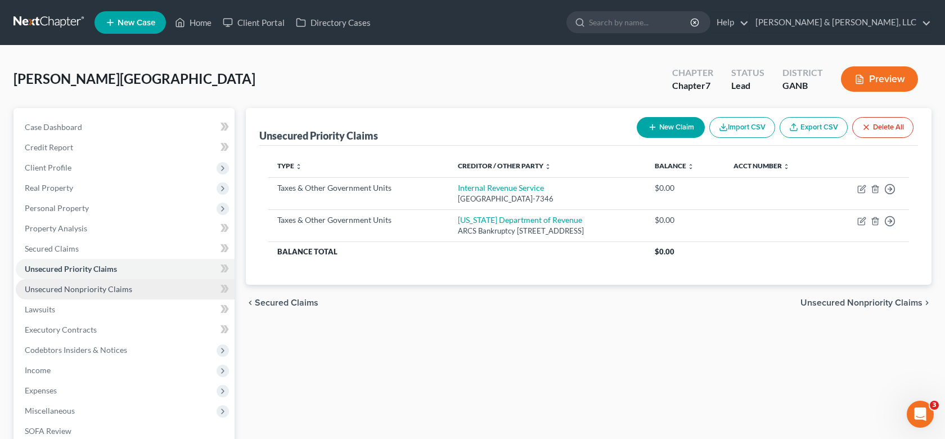
click at [99, 291] on span "Unsecured Nonpriority Claims" at bounding box center [78, 289] width 107 height 10
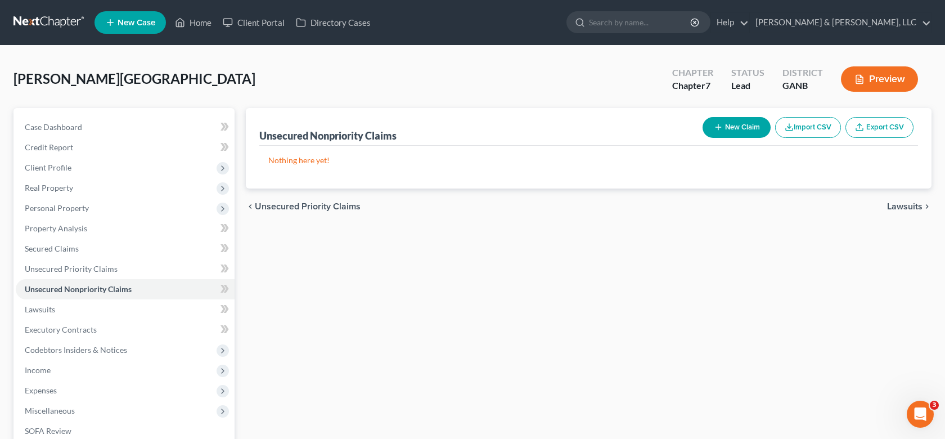
click at [748, 127] on button "New Claim" at bounding box center [736, 127] width 68 height 21
select select "0"
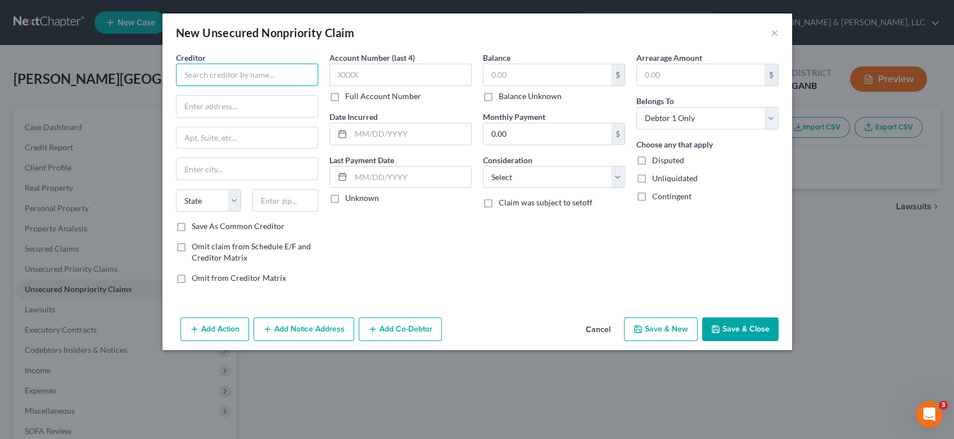
click at [260, 76] on input "text" at bounding box center [247, 75] width 142 height 22
click at [230, 70] on input "text" at bounding box center [247, 75] width 142 height 22
click at [229, 72] on input "text" at bounding box center [247, 75] width 142 height 22
click at [288, 73] on input "text" at bounding box center [247, 75] width 142 height 22
click at [186, 82] on input "text" at bounding box center [247, 75] width 142 height 22
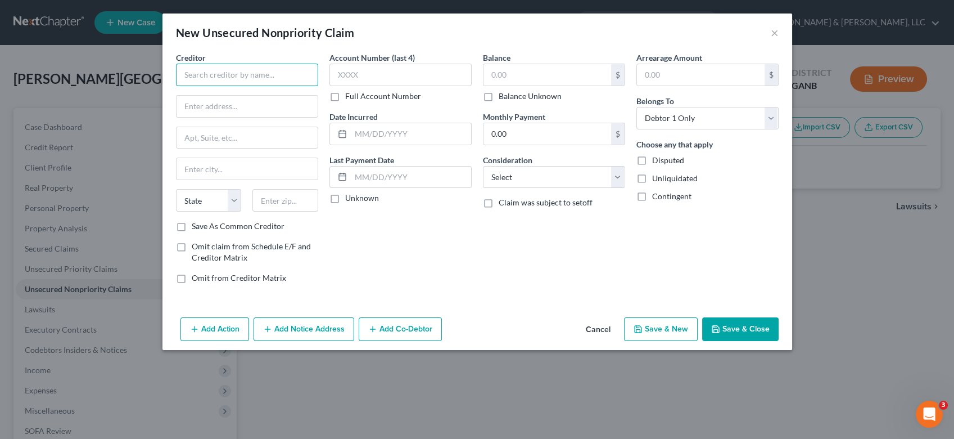
click at [186, 73] on input "text" at bounding box center [247, 75] width 142 height 22
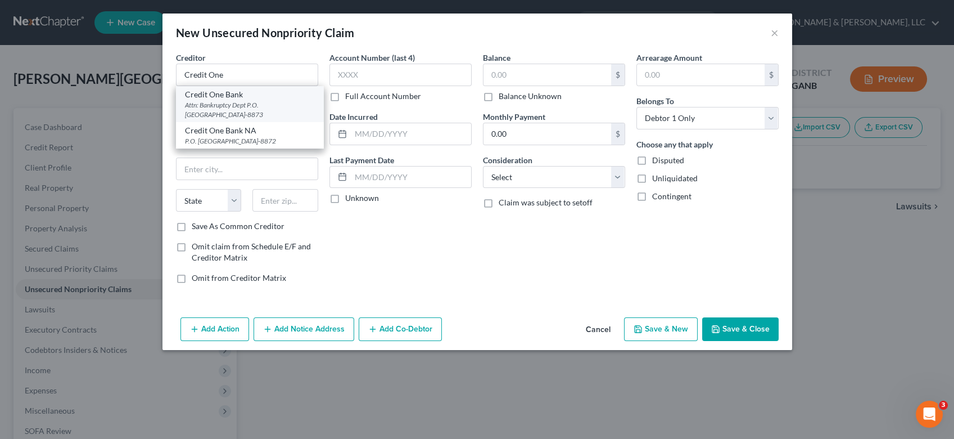
click at [247, 106] on div "Attn: Bankruptcy Dept P.O. [GEOGRAPHIC_DATA]-8873" at bounding box center [250, 109] width 130 height 19
type input "Credit One Bank"
type input "Attn: Bankruptcy Dept"
type input "P.O. Box 98873"
type input "Las Vegas"
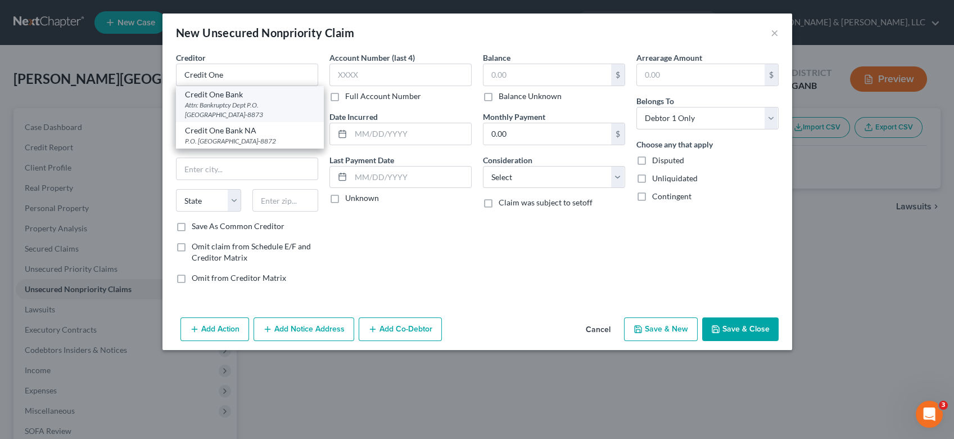
select select "31"
type input "89193-8873"
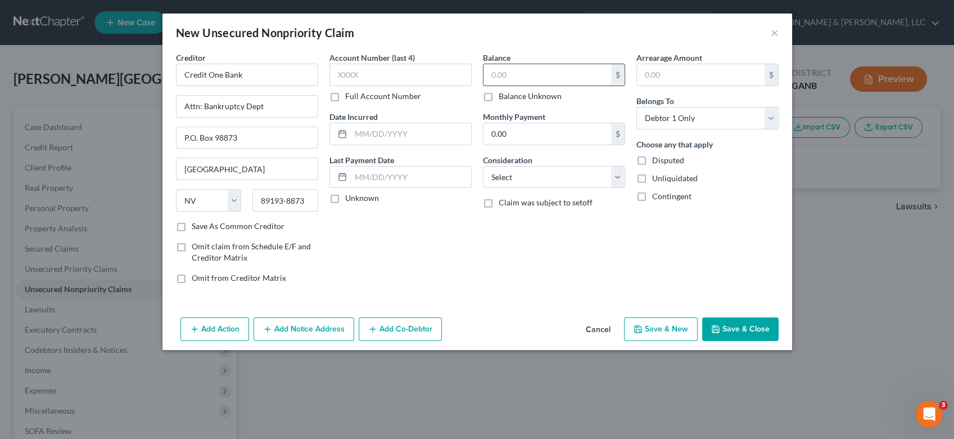
click at [532, 74] on input "text" at bounding box center [548, 74] width 128 height 21
type input "641.00"
click at [620, 178] on select "Select Cable / Satellite Services Collection Agency Credit Card Debt Debt Couns…" at bounding box center [554, 177] width 142 height 22
select select "2"
click at [483, 166] on select "Select Cable / Satellite Services Collection Agency Credit Card Debt Debt Couns…" at bounding box center [554, 177] width 142 height 22
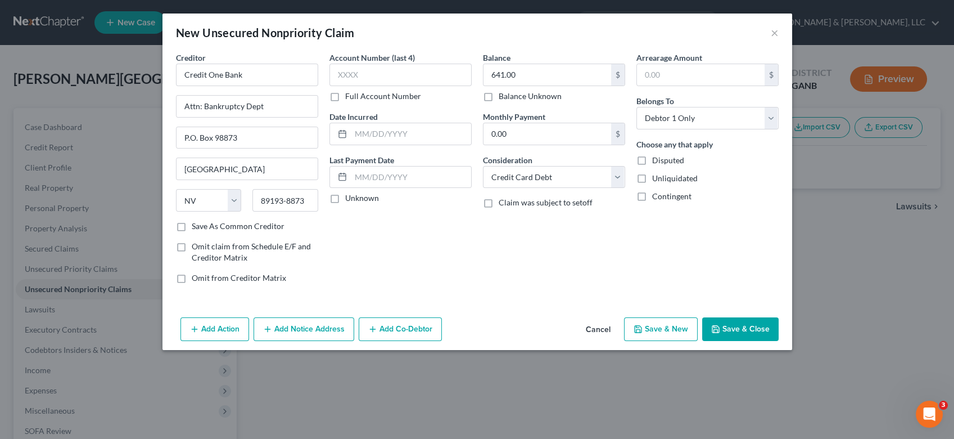
click at [304, 327] on button "Add Notice Address" at bounding box center [304, 329] width 101 height 24
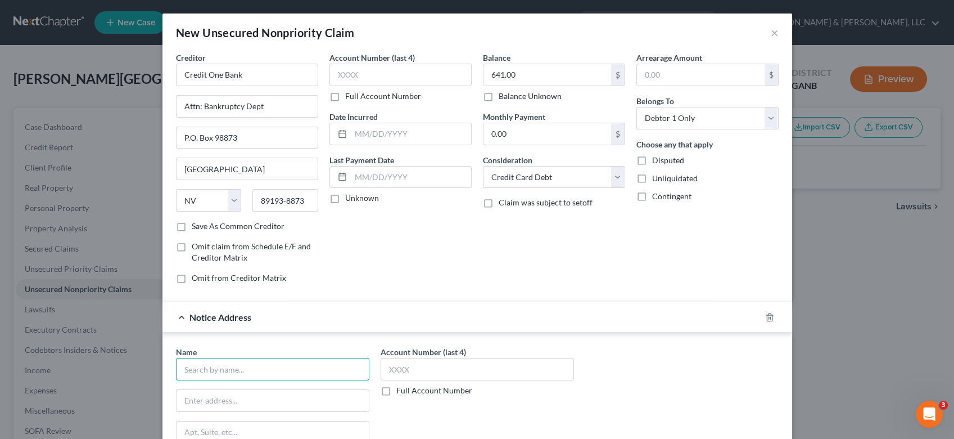
click at [201, 370] on input "text" at bounding box center [272, 369] width 193 height 22
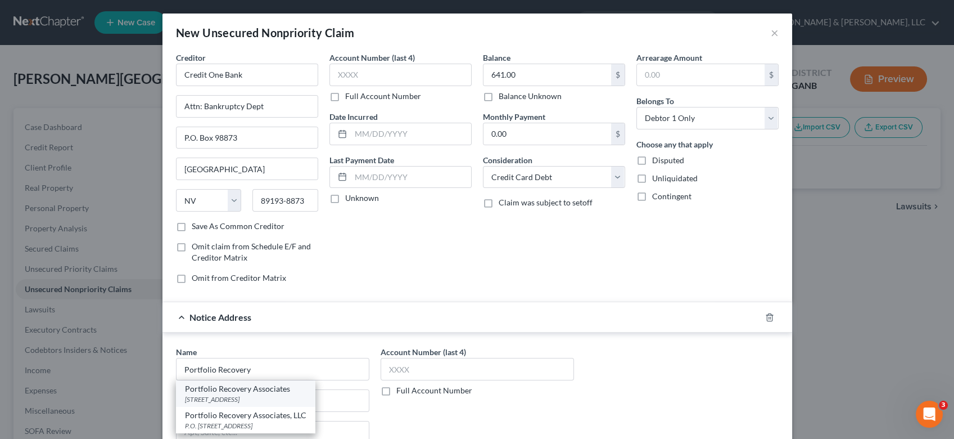
click at [208, 389] on div "Portfolio Recovery Associates" at bounding box center [245, 388] width 121 height 11
type input "Portfolio Recovery Associates"
type input "120 Corporate Blvd"
type input "Ste 100"
type input "Norfolk"
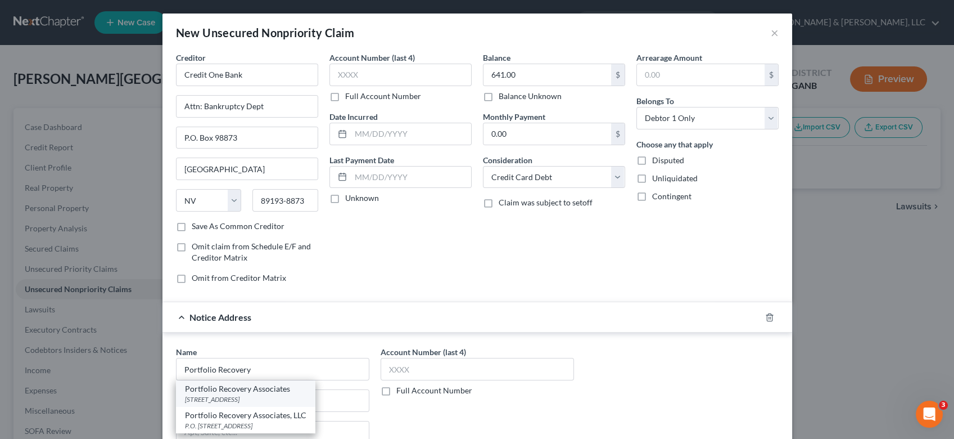
select select "48"
type input "23502-4952"
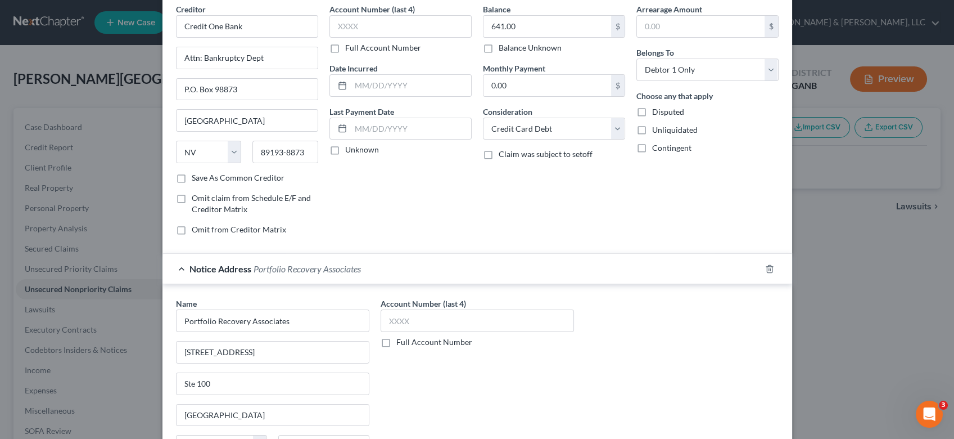
scroll to position [166, 0]
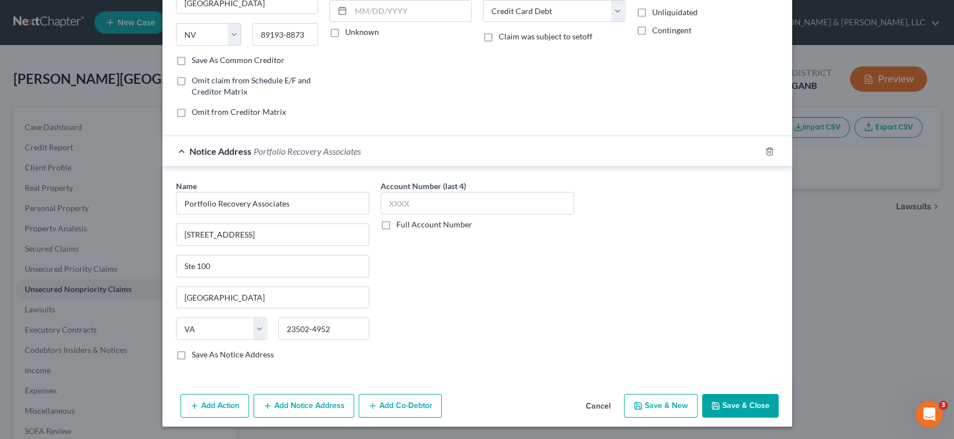
click at [728, 401] on button "Save & Close" at bounding box center [740, 406] width 76 height 24
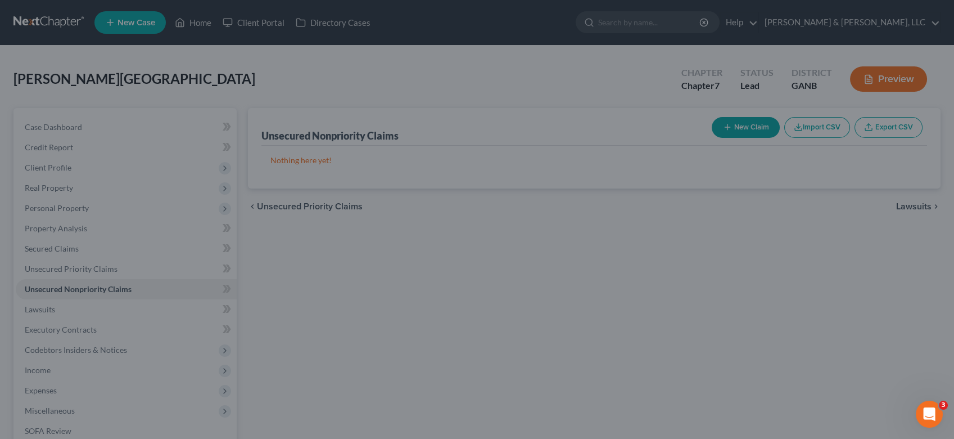
scroll to position [0, 0]
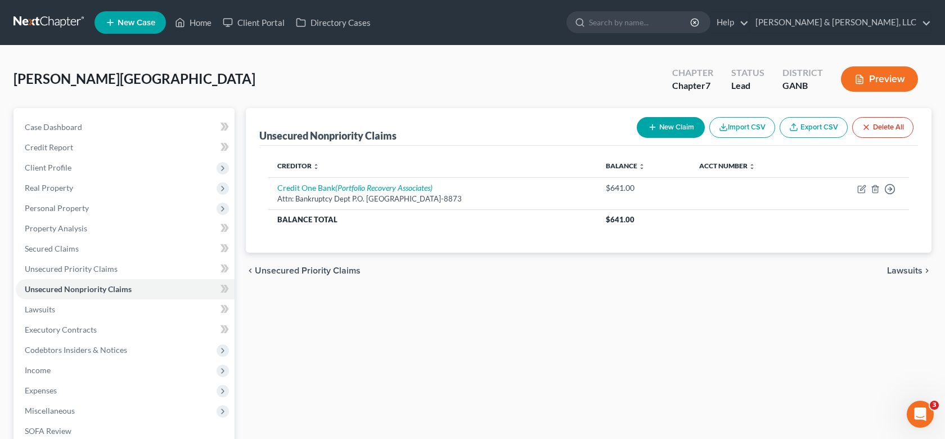
click at [677, 122] on button "New Claim" at bounding box center [671, 127] width 68 height 21
select select "0"
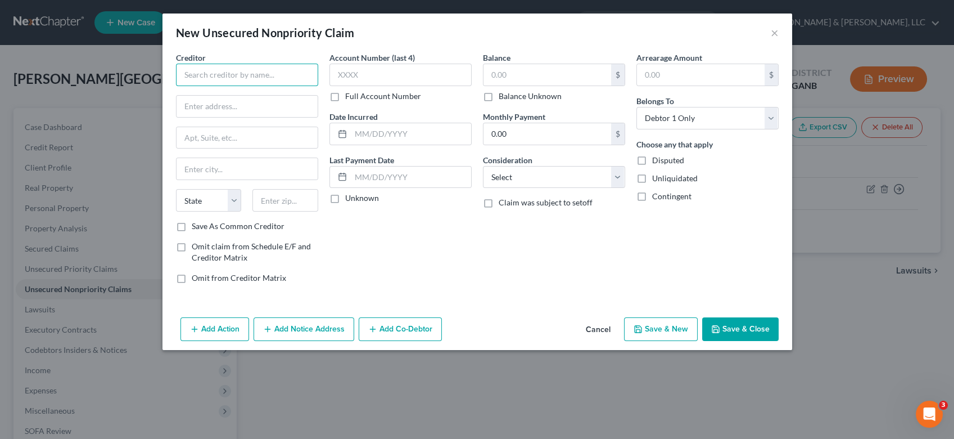
click at [211, 78] on input "text" at bounding box center [247, 75] width 142 height 22
type input "Sofi Credit Card"
drag, startPoint x: 211, startPoint y: 78, endPoint x: 209, endPoint y: 98, distance: 19.9
click at [209, 98] on input "P.O." at bounding box center [247, 106] width 141 height 21
type input "P.O. Box 981075"
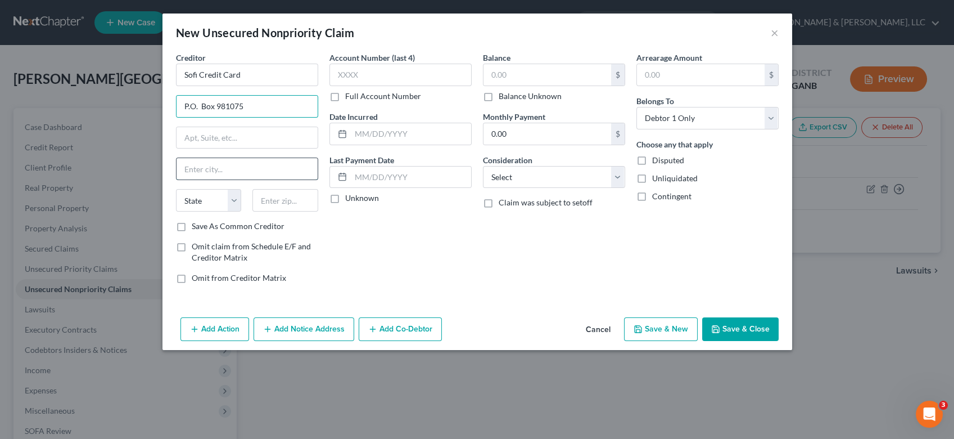
click at [199, 174] on input "text" at bounding box center [247, 168] width 141 height 21
type input "Boston"
select select "20"
click at [236, 202] on select "State [US_STATE] AK AR AZ CA CO CT DE DC [GEOGRAPHIC_DATA] [GEOGRAPHIC_DATA] GU…" at bounding box center [209, 200] width 66 height 22
click at [232, 203] on select "State [US_STATE] AK AR AZ CA CO CT DE DC [GEOGRAPHIC_DATA] [GEOGRAPHIC_DATA] GU…" at bounding box center [209, 200] width 66 height 22
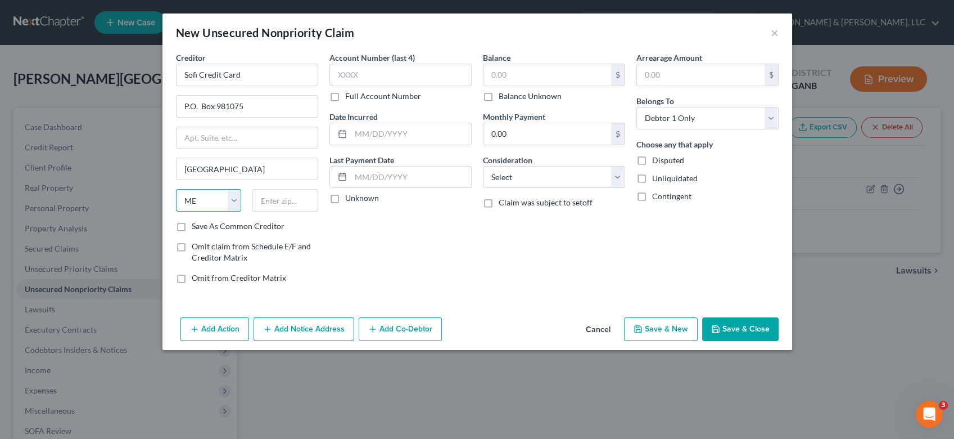
click at [232, 203] on select "State [US_STATE] AK AR AZ CA CO CT DE DC [GEOGRAPHIC_DATA] [GEOGRAPHIC_DATA] GU…" at bounding box center [209, 200] width 66 height 22
drag, startPoint x: 205, startPoint y: 245, endPoint x: 178, endPoint y: 242, distance: 26.6
click at [205, 245] on span "Omit claim from Schedule E/F and Creditor Matrix" at bounding box center [251, 251] width 119 height 21
click at [204, 245] on input "Omit claim from Schedule E/F and Creditor Matrix" at bounding box center [199, 244] width 7 height 7
checkbox input "true"
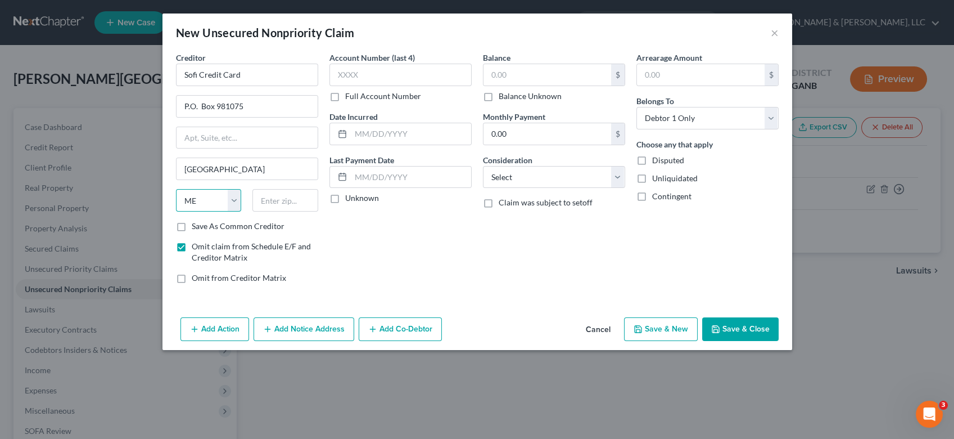
drag, startPoint x: 202, startPoint y: 201, endPoint x: 208, endPoint y: 196, distance: 7.6
click at [205, 199] on select "State [US_STATE] AK AR AZ CA CO CT DE DC [GEOGRAPHIC_DATA] [GEOGRAPHIC_DATA] GU…" at bounding box center [209, 200] width 66 height 22
select select "22"
click at [176, 189] on select "State [US_STATE] AK AR AZ CA CO CT DE DC [GEOGRAPHIC_DATA] [GEOGRAPHIC_DATA] GU…" at bounding box center [209, 200] width 66 height 22
click at [297, 201] on input "text" at bounding box center [285, 200] width 66 height 22
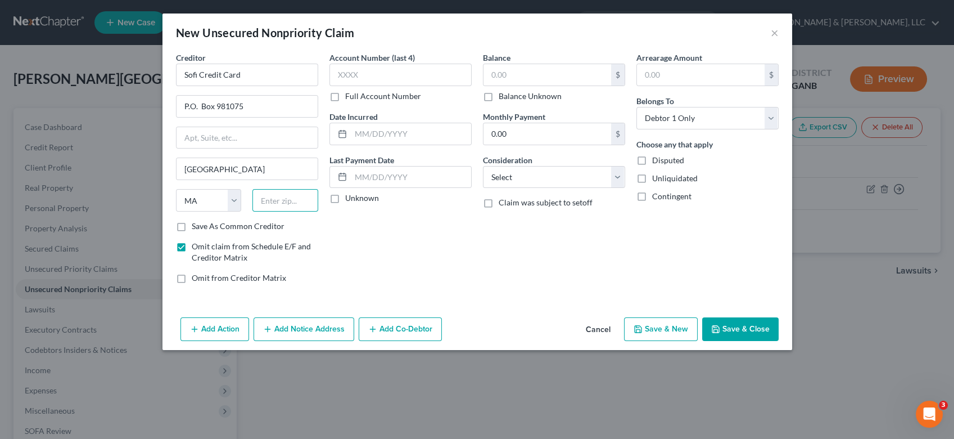
click at [274, 202] on input "text" at bounding box center [285, 200] width 66 height 22
type input "02298-1075"
click at [516, 74] on input "text" at bounding box center [548, 74] width 128 height 21
type input "1,859.00"
click at [619, 177] on select "Select Cable / Satellite Services Collection Agency Credit Card Debt Debt Couns…" at bounding box center [554, 177] width 142 height 22
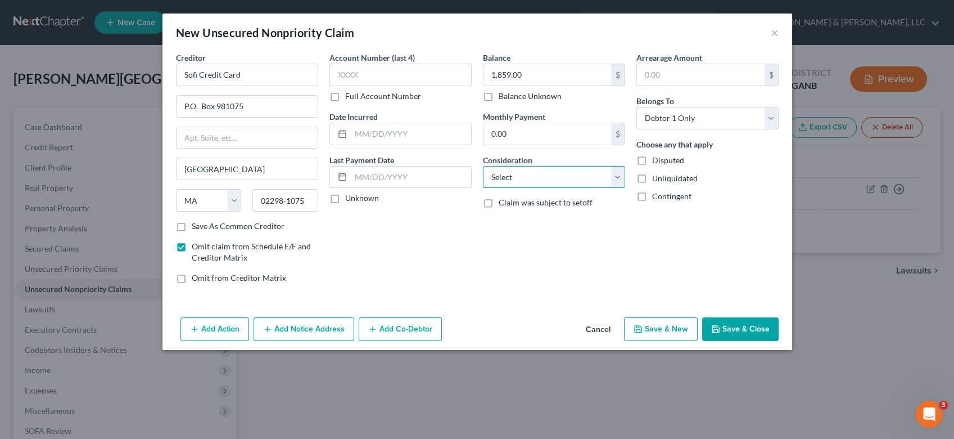
select select "2"
click at [483, 166] on select "Select Cable / Satellite Services Collection Agency Credit Card Debt Debt Couns…" at bounding box center [554, 177] width 142 height 22
drag, startPoint x: 302, startPoint y: 330, endPoint x: 294, endPoint y: 296, distance: 34.8
click at [303, 329] on button "Add Notice Address" at bounding box center [304, 329] width 101 height 24
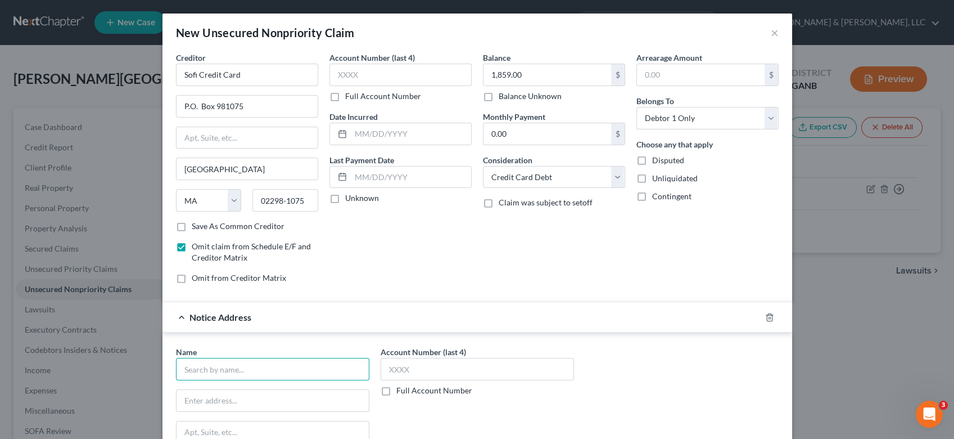
drag, startPoint x: 207, startPoint y: 368, endPoint x: 220, endPoint y: 362, distance: 13.8
click at [209, 367] on input "text" at bounding box center [272, 369] width 193 height 22
click at [215, 370] on input "text" at bounding box center [272, 369] width 193 height 22
type input "Velocity Investments"
type input "P.O. Box 788"
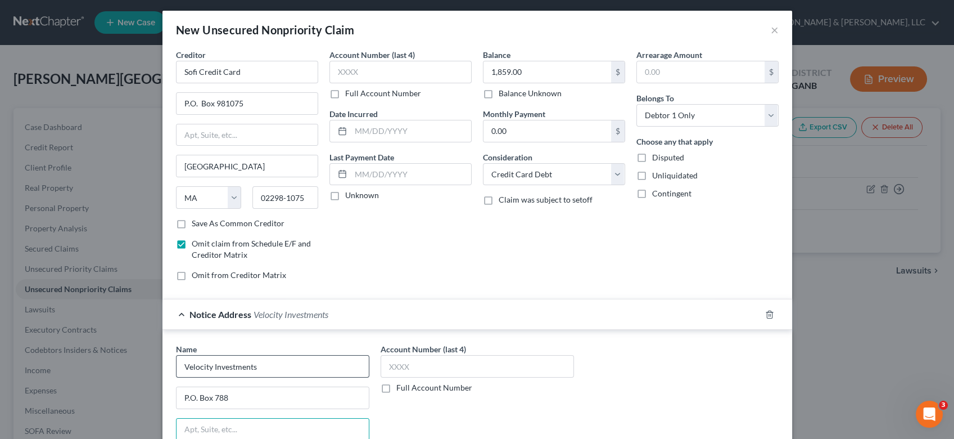
scroll to position [166, 0]
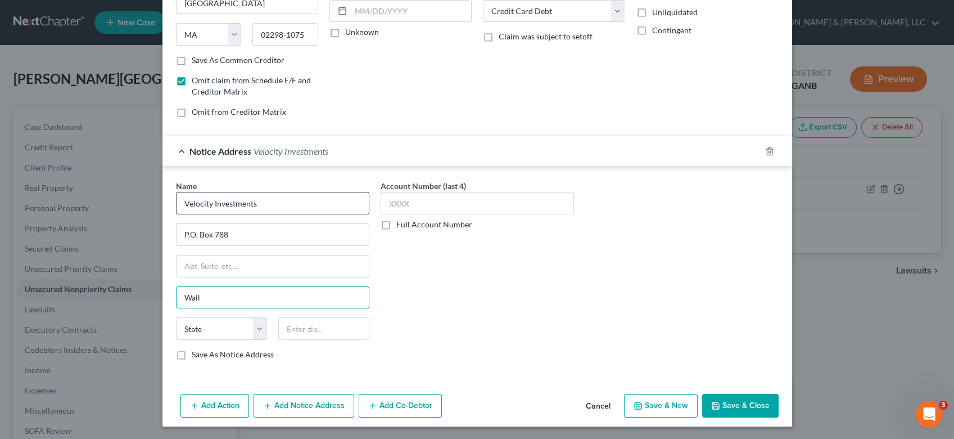
type input "Wall"
select select "33"
type input "07719"
type input "Belmar"
click at [729, 404] on button "Save & Close" at bounding box center [740, 406] width 76 height 24
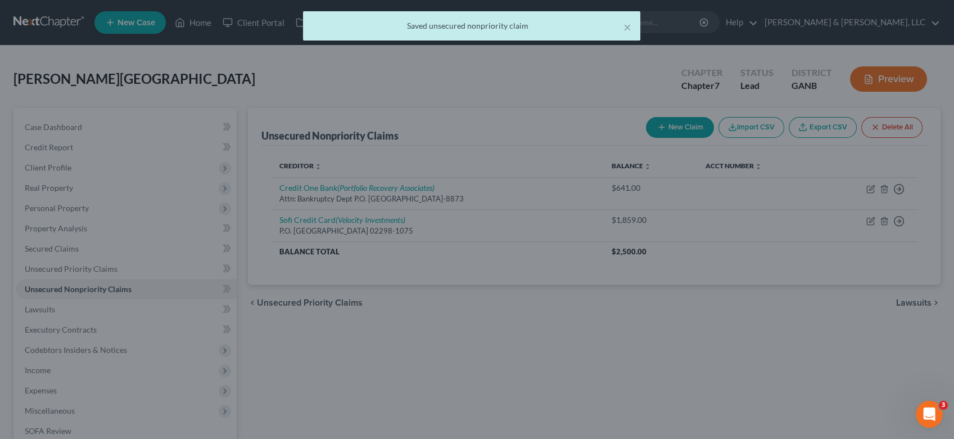
scroll to position [0, 0]
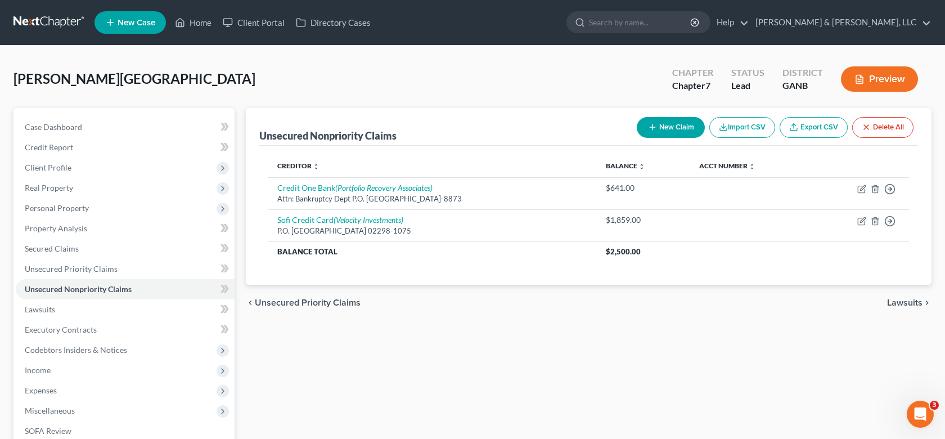
click at [661, 128] on button "New Claim" at bounding box center [671, 127] width 68 height 21
select select "0"
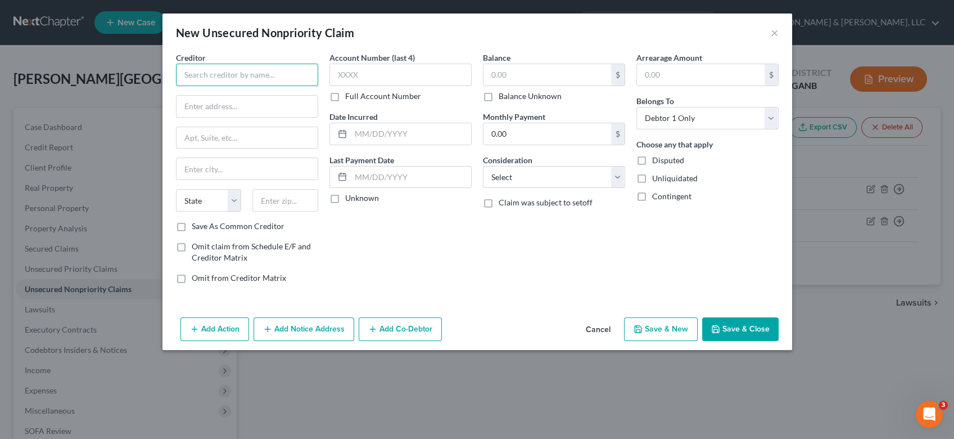
click at [202, 75] on input "text" at bounding box center [247, 75] width 142 height 22
click at [224, 100] on input "text" at bounding box center [247, 106] width 141 height 21
click at [243, 72] on input "Sofi Loan" at bounding box center [247, 75] width 142 height 22
type input "Sofi Lending Corp"
type input "P.O. Box 654158"
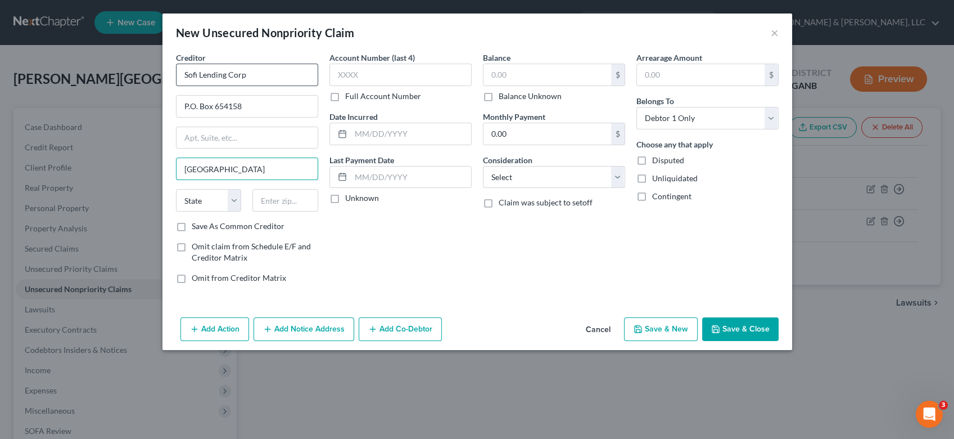
type input "[GEOGRAPHIC_DATA]"
select select "45"
type input "75265-4158"
click at [265, 106] on input "P.O. Box 654158" at bounding box center [247, 106] width 141 height 21
drag, startPoint x: 380, startPoint y: 71, endPoint x: 451, endPoint y: 101, distance: 77.4
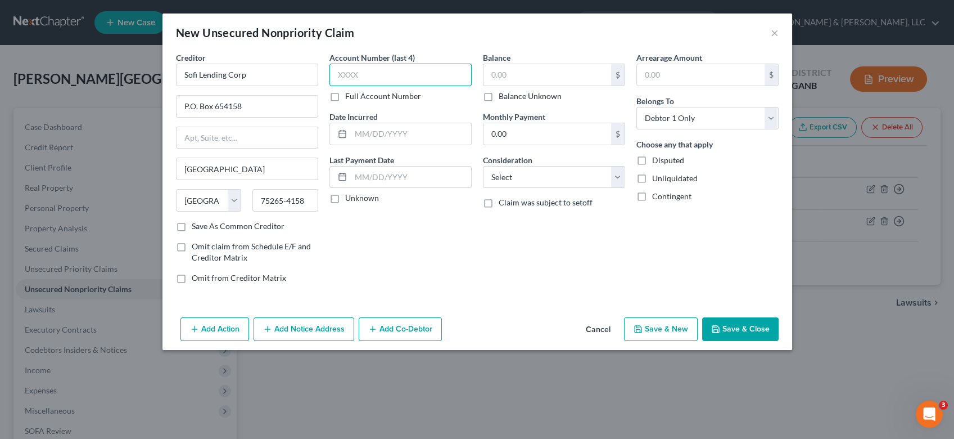
click at [380, 70] on input "text" at bounding box center [401, 75] width 142 height 22
click at [537, 75] on input "text" at bounding box center [548, 74] width 128 height 21
type input "6,800.00"
click at [616, 179] on select "Select Cable / Satellite Services Collection Agency Credit Card Debt Debt Couns…" at bounding box center [554, 177] width 142 height 22
select select "10"
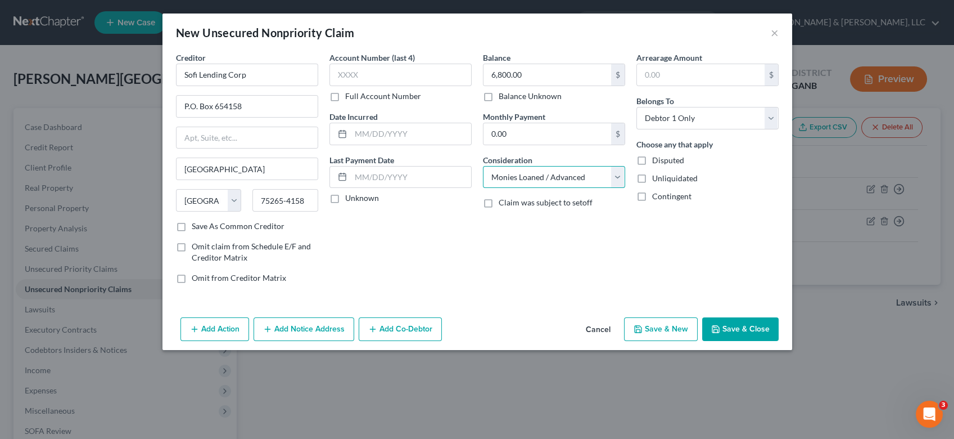
click at [483, 166] on select "Select Cable / Satellite Services Collection Agency Credit Card Debt Debt Couns…" at bounding box center [554, 177] width 142 height 22
click at [326, 324] on button "Add Notice Address" at bounding box center [304, 329] width 101 height 24
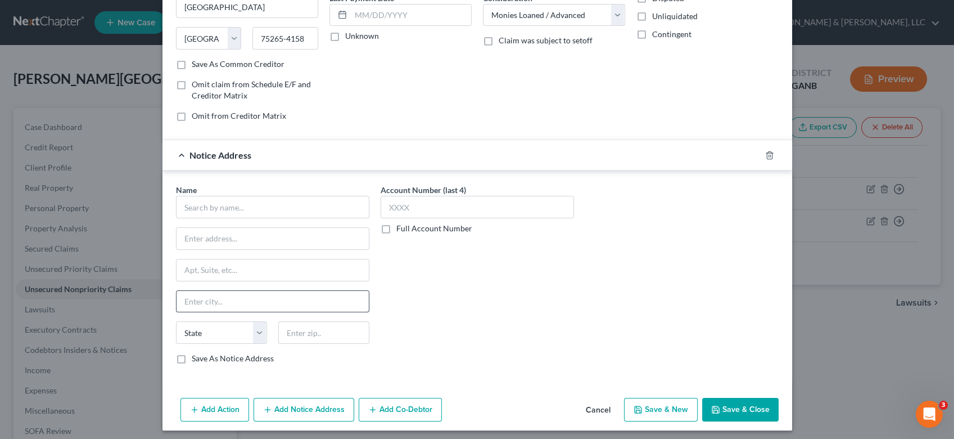
scroll to position [166, 0]
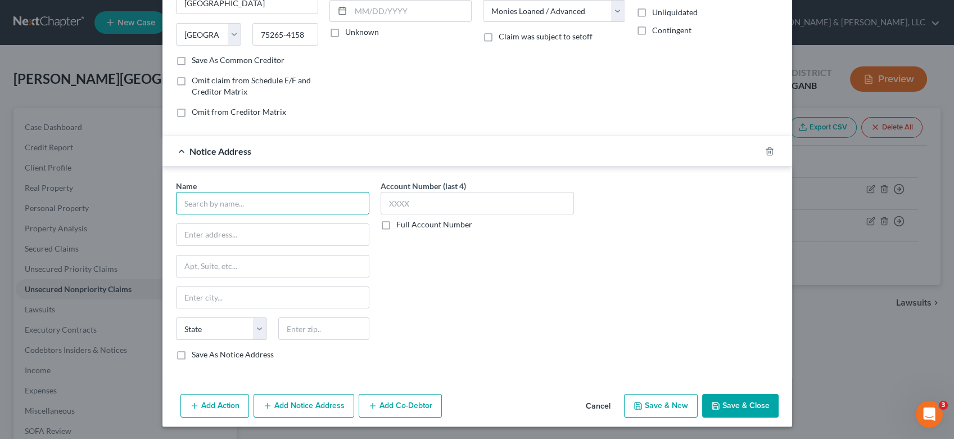
click at [207, 202] on input "text" at bounding box center [272, 203] width 193 height 22
type input "Second Round, LP"
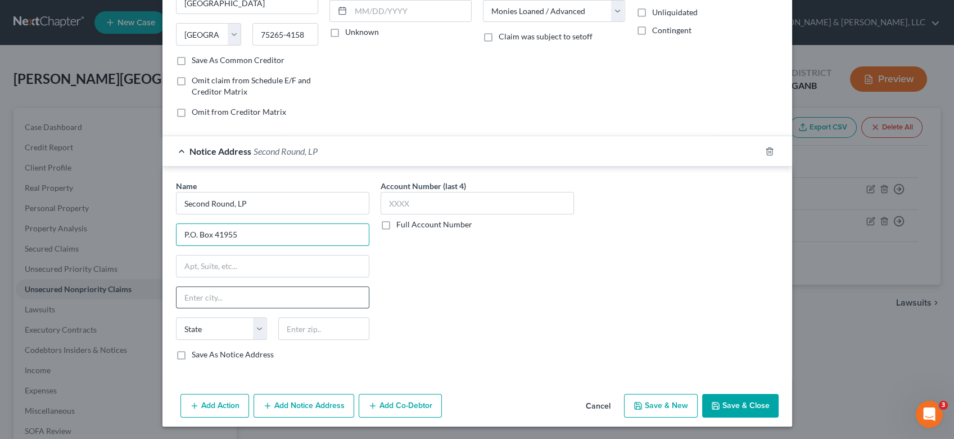
type input "P.O. Box 41955"
click at [185, 300] on input "text" at bounding box center [273, 297] width 192 height 21
click at [222, 295] on input "text" at bounding box center [273, 297] width 192 height 21
click at [219, 297] on input "text" at bounding box center [273, 297] width 192 height 21
type input "Austin"
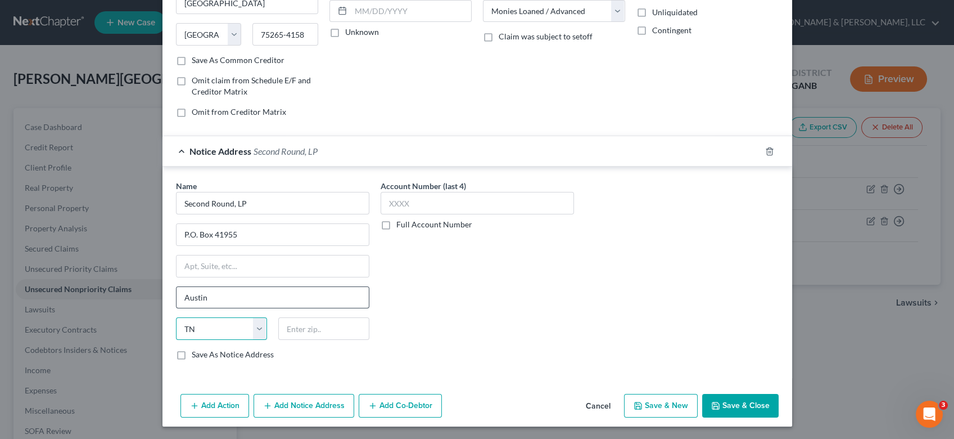
select select "45"
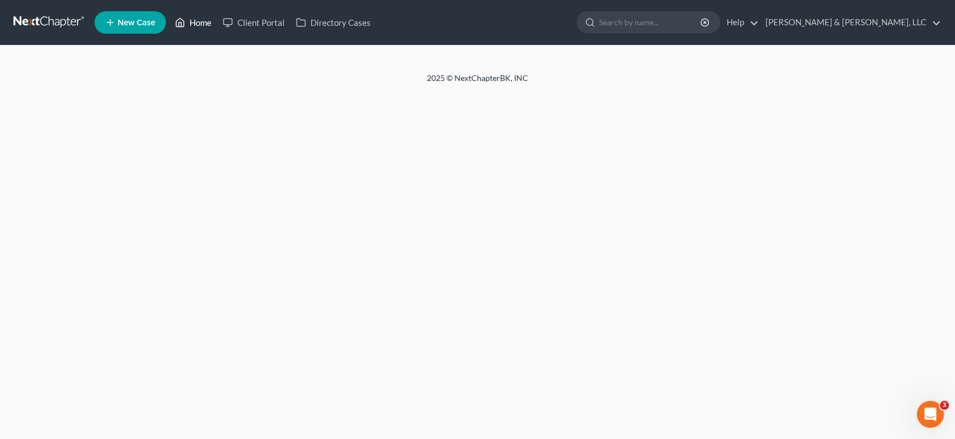
click at [186, 17] on link "Home" at bounding box center [193, 22] width 48 height 20
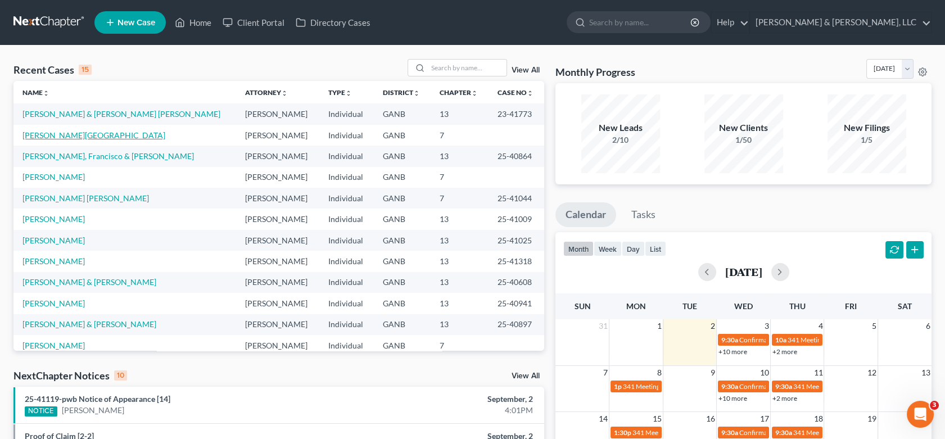
click at [43, 130] on link "[PERSON_NAME][GEOGRAPHIC_DATA]" at bounding box center [93, 135] width 143 height 10
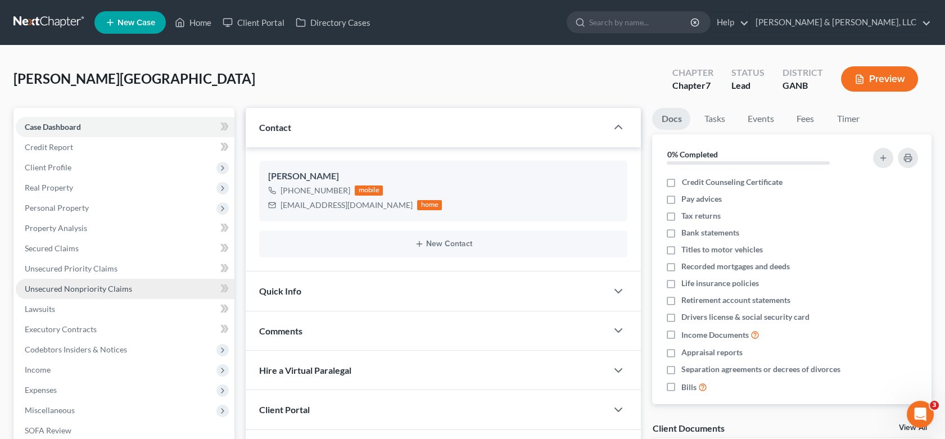
click at [77, 287] on span "Unsecured Nonpriority Claims" at bounding box center [78, 289] width 107 height 10
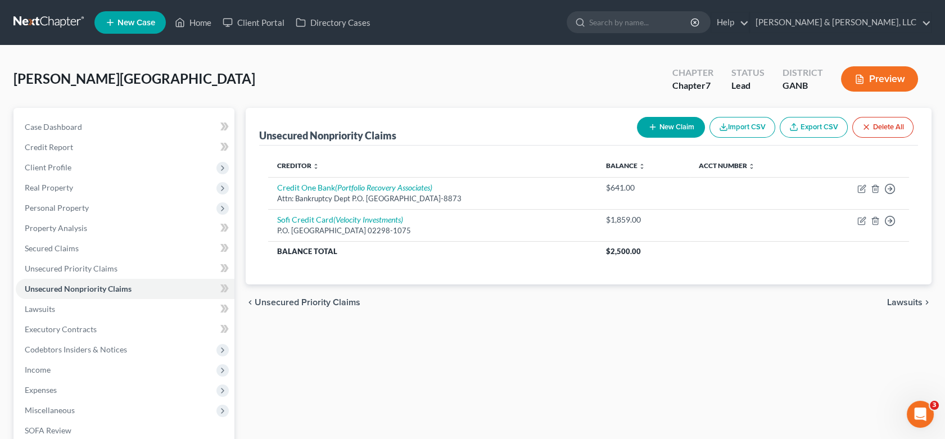
click at [665, 129] on button "New Claim" at bounding box center [671, 127] width 68 height 21
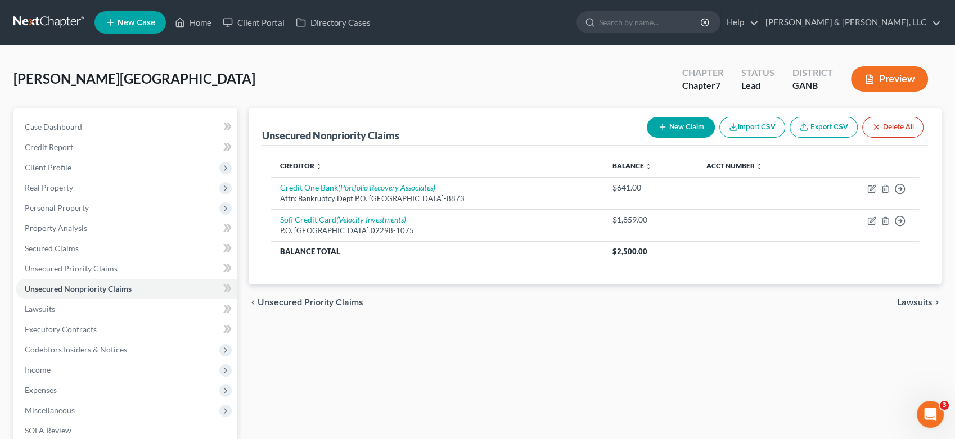
select select "0"
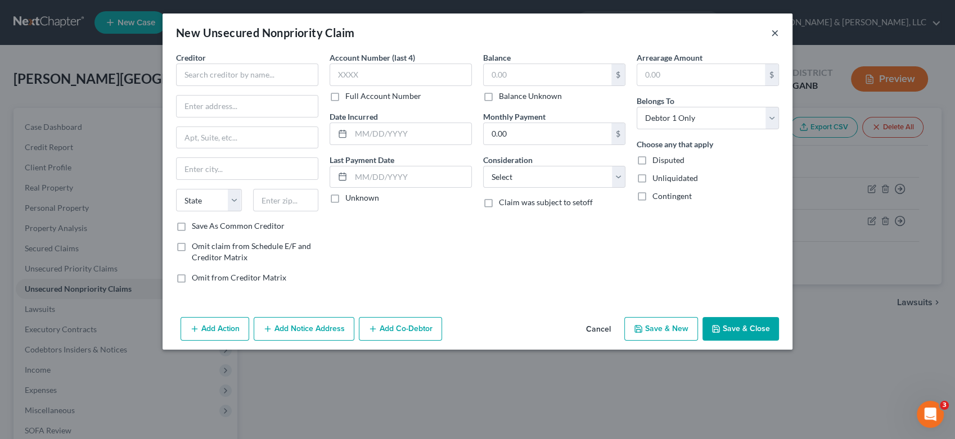
click at [778, 36] on button "×" at bounding box center [775, 32] width 8 height 13
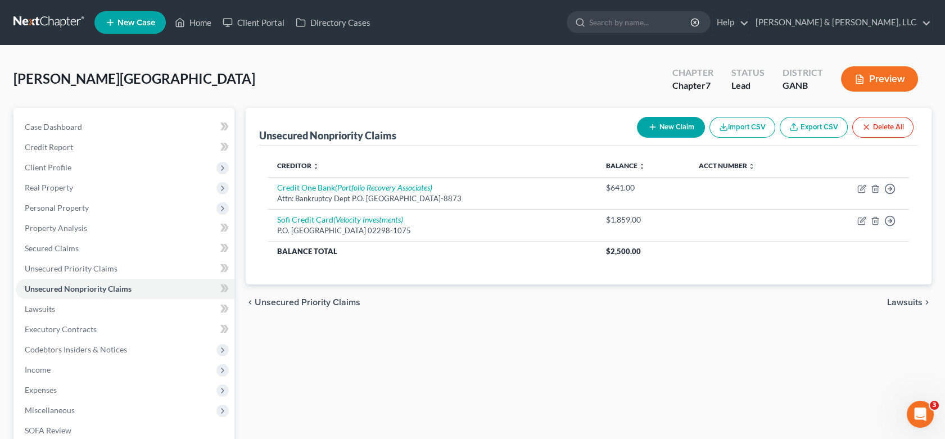
click at [683, 124] on button "New Claim" at bounding box center [671, 127] width 68 height 21
select select "0"
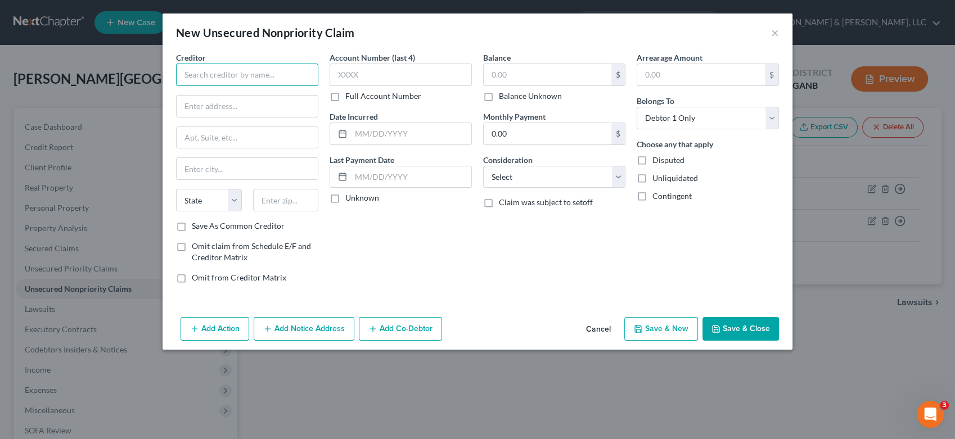
click at [198, 75] on input "text" at bounding box center [247, 75] width 142 height 22
type input "Sofi Lending Corp."
type input "P.O. Box 654158"
type input "[GEOGRAPHIC_DATA]"
select select "45"
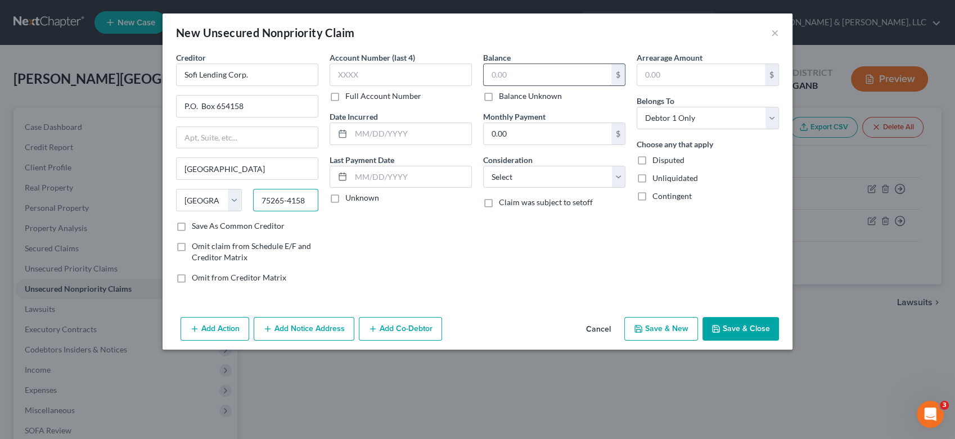
type input "75265-4158"
click at [518, 76] on input "text" at bounding box center [548, 74] width 128 height 21
type input "6,800.00"
click at [612, 178] on select "Select Cable / Satellite Services Collection Agency Credit Card Debt Debt Couns…" at bounding box center [554, 177] width 142 height 22
select select "10"
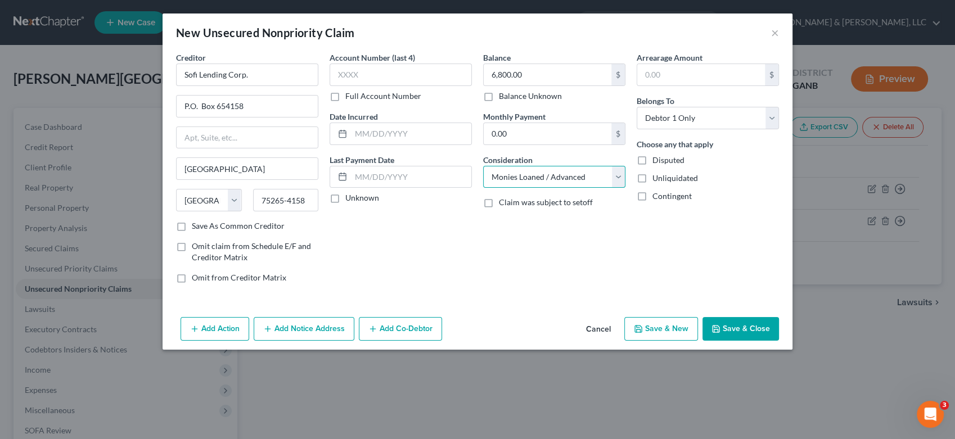
click at [483, 166] on select "Select Cable / Satellite Services Collection Agency Credit Card Debt Debt Couns…" at bounding box center [554, 177] width 142 height 22
click at [664, 323] on button "Save & New" at bounding box center [661, 329] width 74 height 24
select select "0"
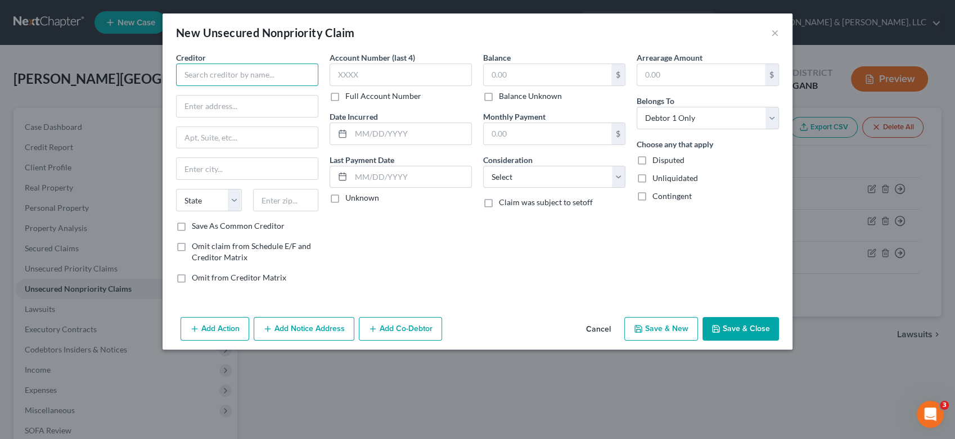
click at [202, 74] on input "text" at bounding box center [247, 75] width 142 height 22
click at [773, 33] on button "×" at bounding box center [775, 32] width 8 height 13
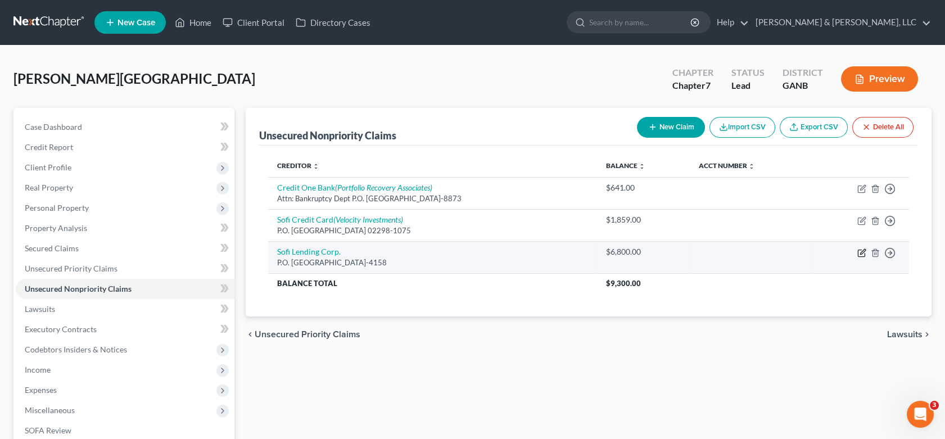
click at [863, 251] on icon "button" at bounding box center [861, 253] width 9 height 9
select select "45"
select select "10"
select select "0"
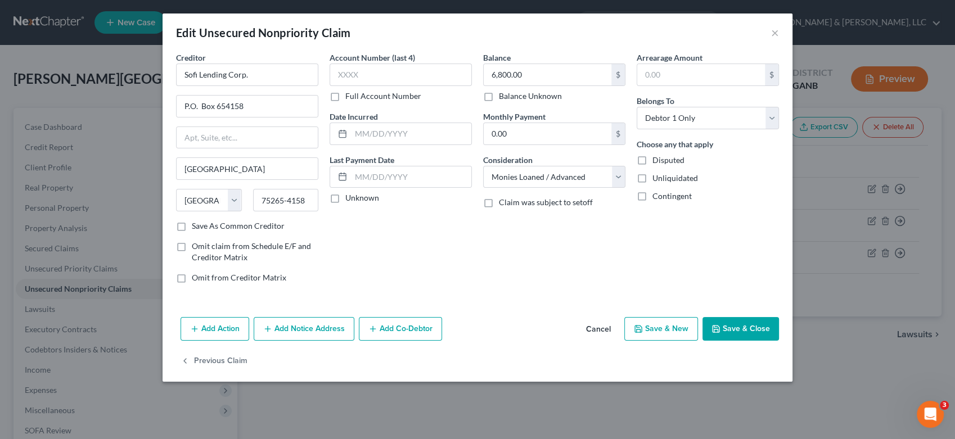
click at [292, 330] on button "Add Notice Address" at bounding box center [304, 329] width 101 height 24
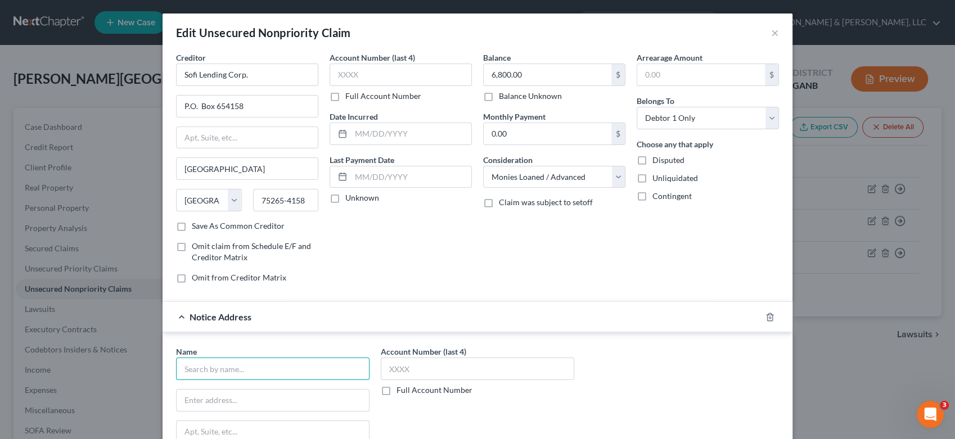
click at [225, 369] on input "text" at bounding box center [272, 369] width 193 height 22
type input "Second Round, LP"
type input "P.O. Box 41955"
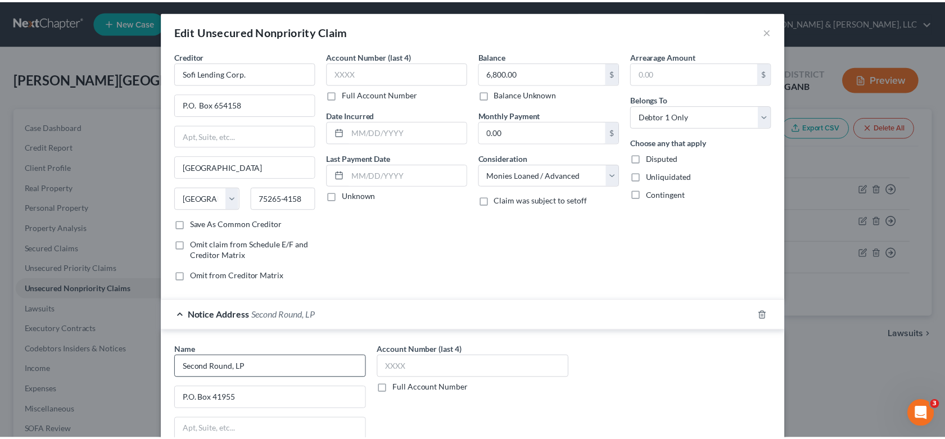
scroll to position [197, 0]
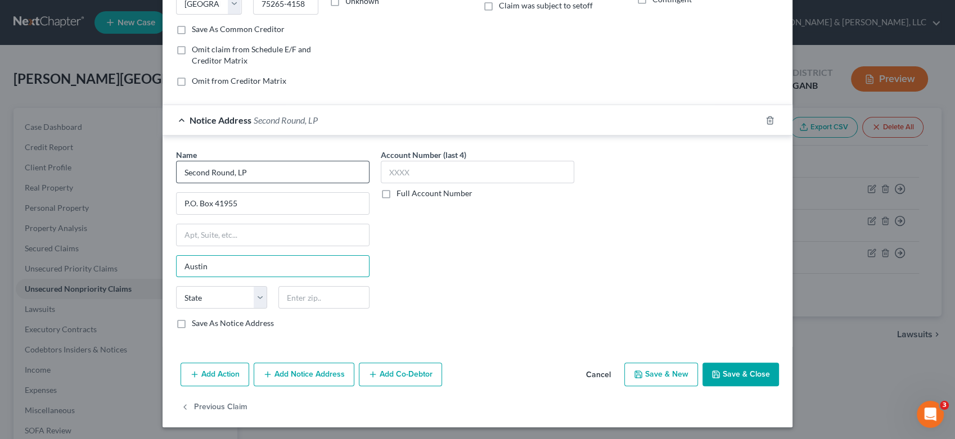
type input "Austin"
select select "45"
type input "78704"
click at [726, 373] on button "Save & Close" at bounding box center [740, 375] width 76 height 24
